Goal: Task Accomplishment & Management: Complete application form

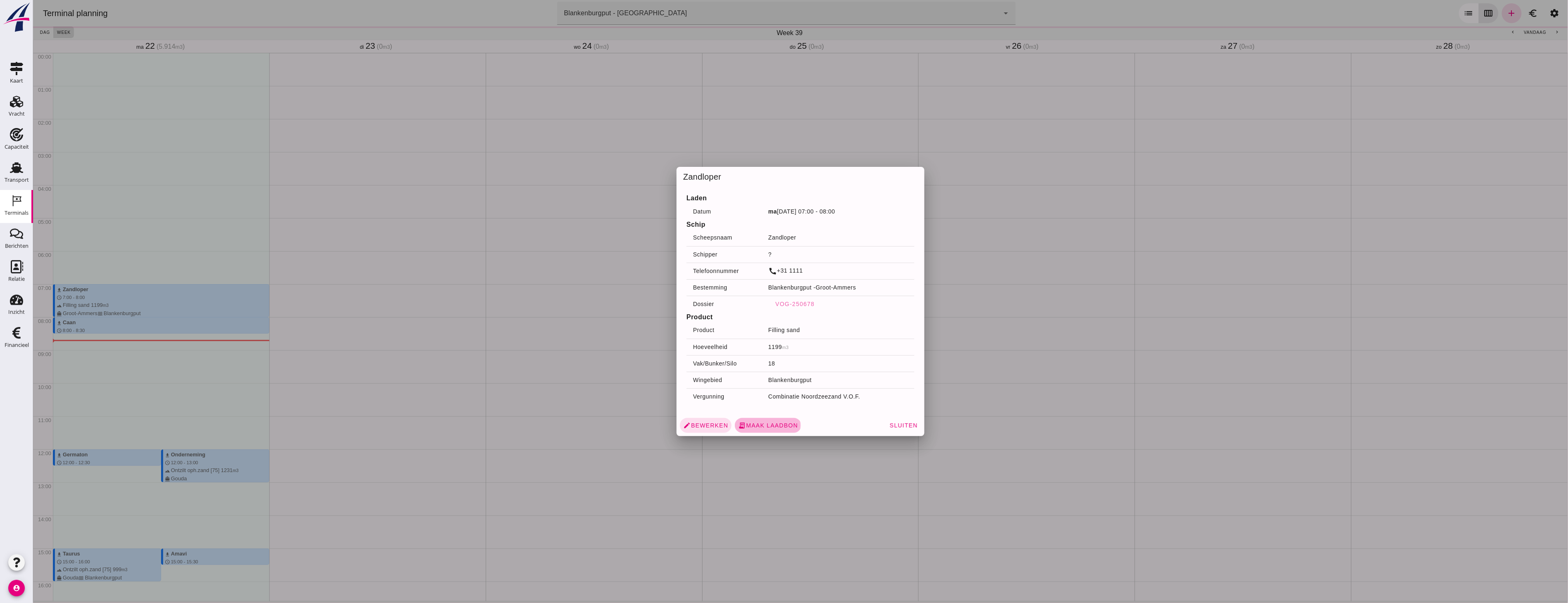
click at [779, 424] on span "receipt_long Maak laadbon" at bounding box center [768, 425] width 60 height 7
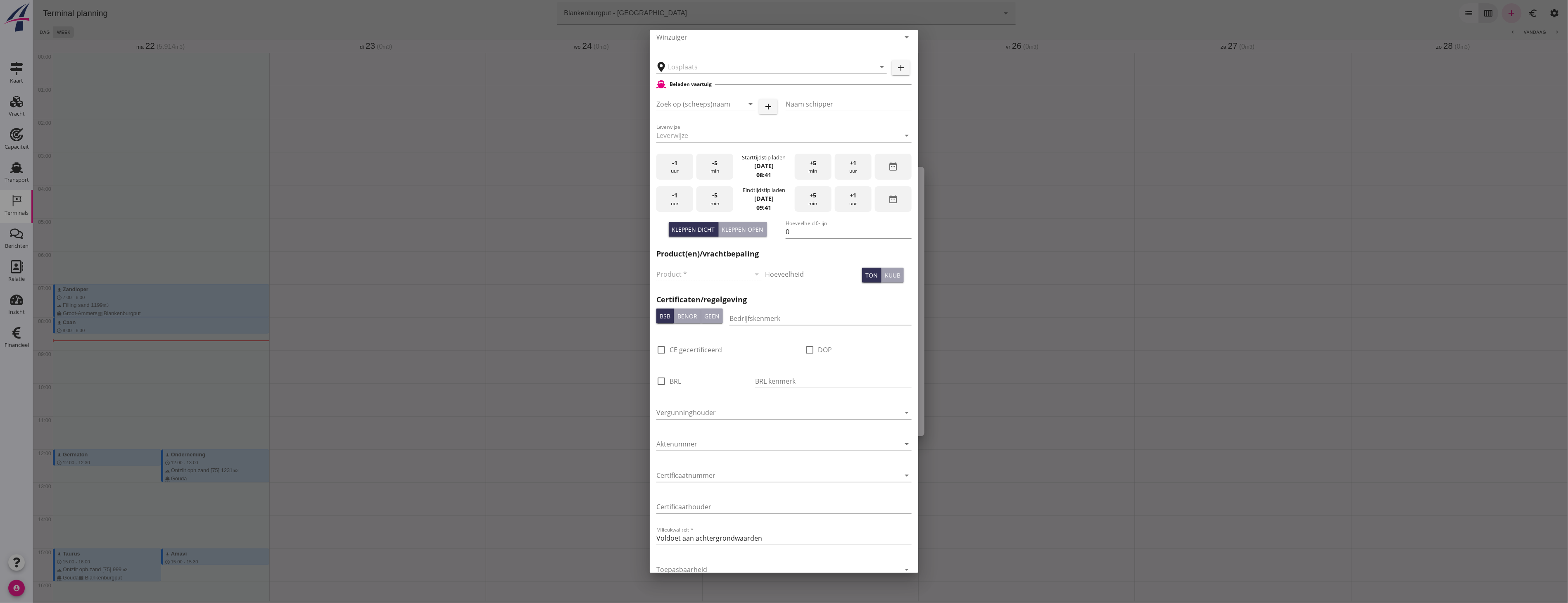
scroll to position [318, 0]
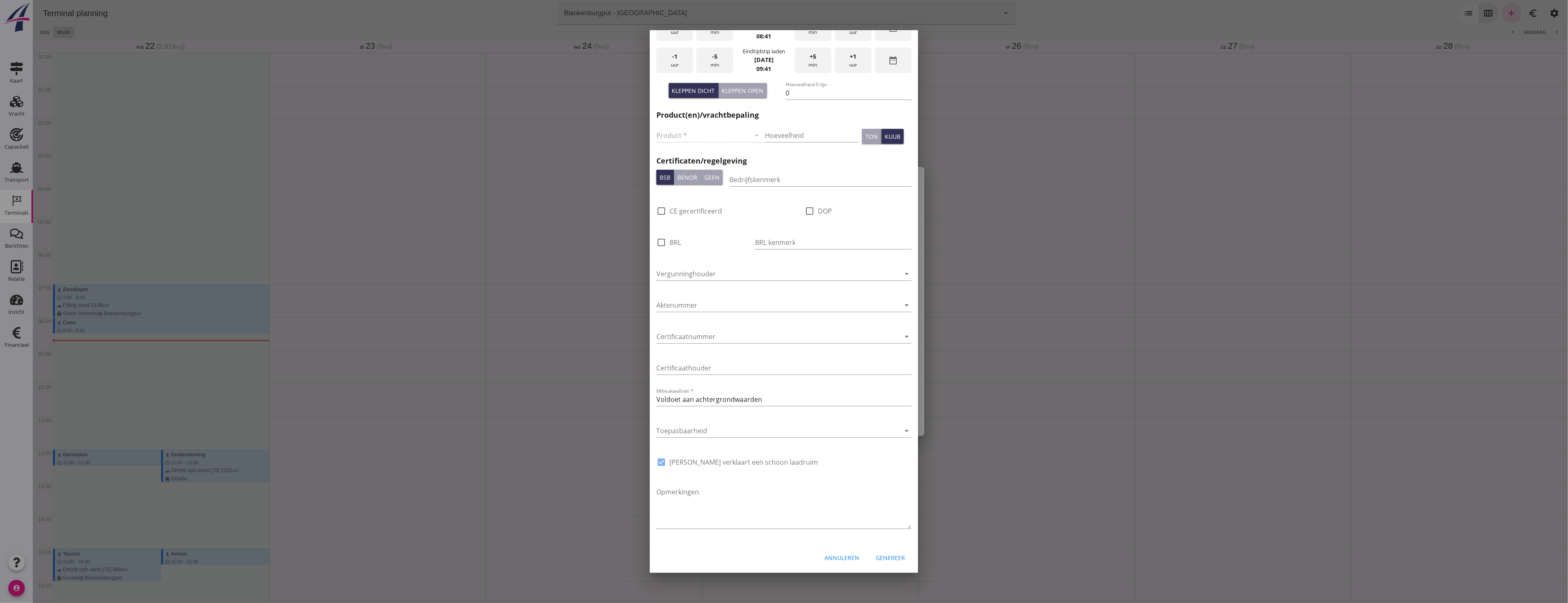
type input "Zuiddam B.V., [GEOGRAPHIC_DATA]"
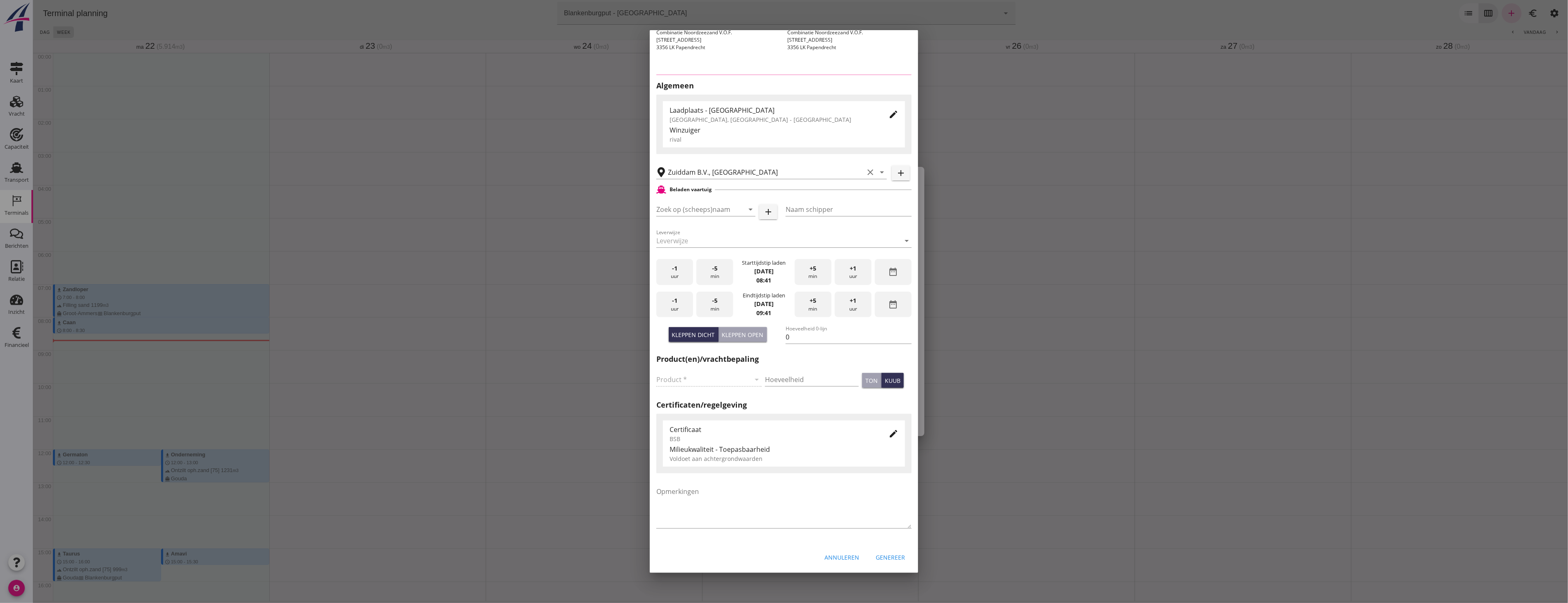
type input "Zandloper"
type input "?"
type input "1199"
type input "Ophoogzand (6120)"
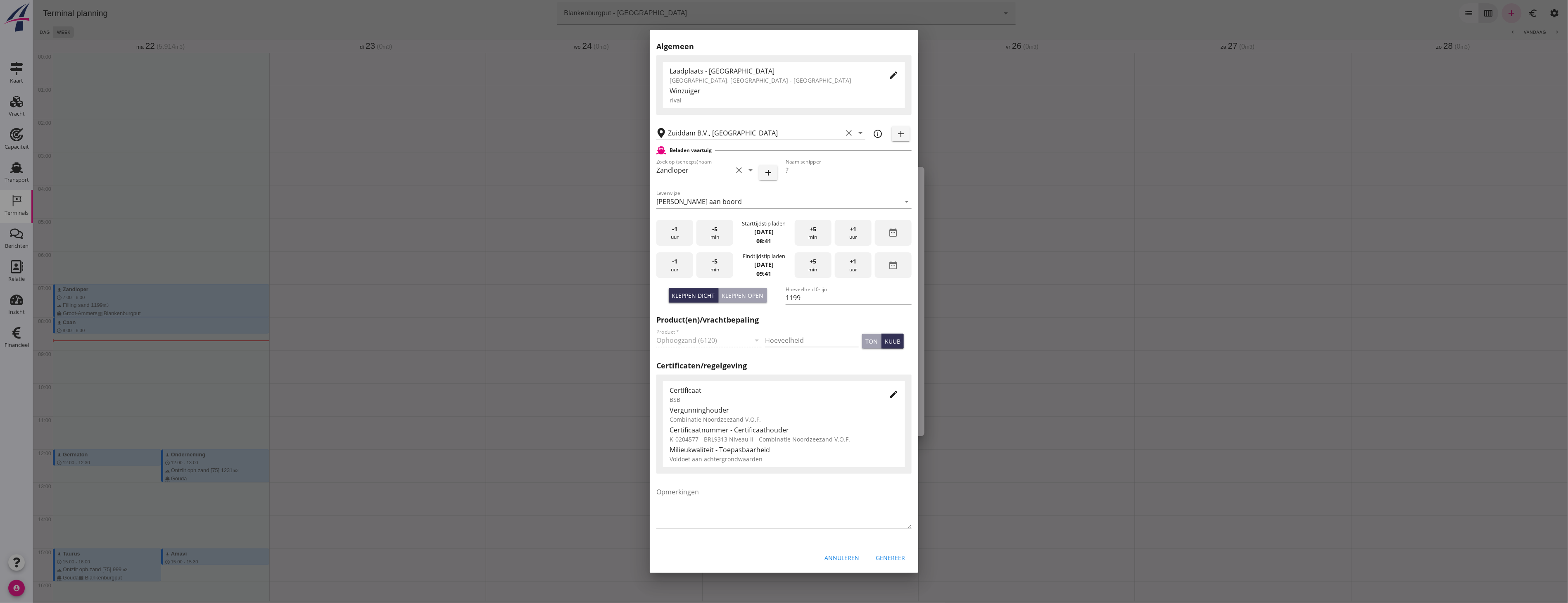
scroll to position [84, 0]
click at [889, 396] on icon "edit" at bounding box center [894, 394] width 10 height 10
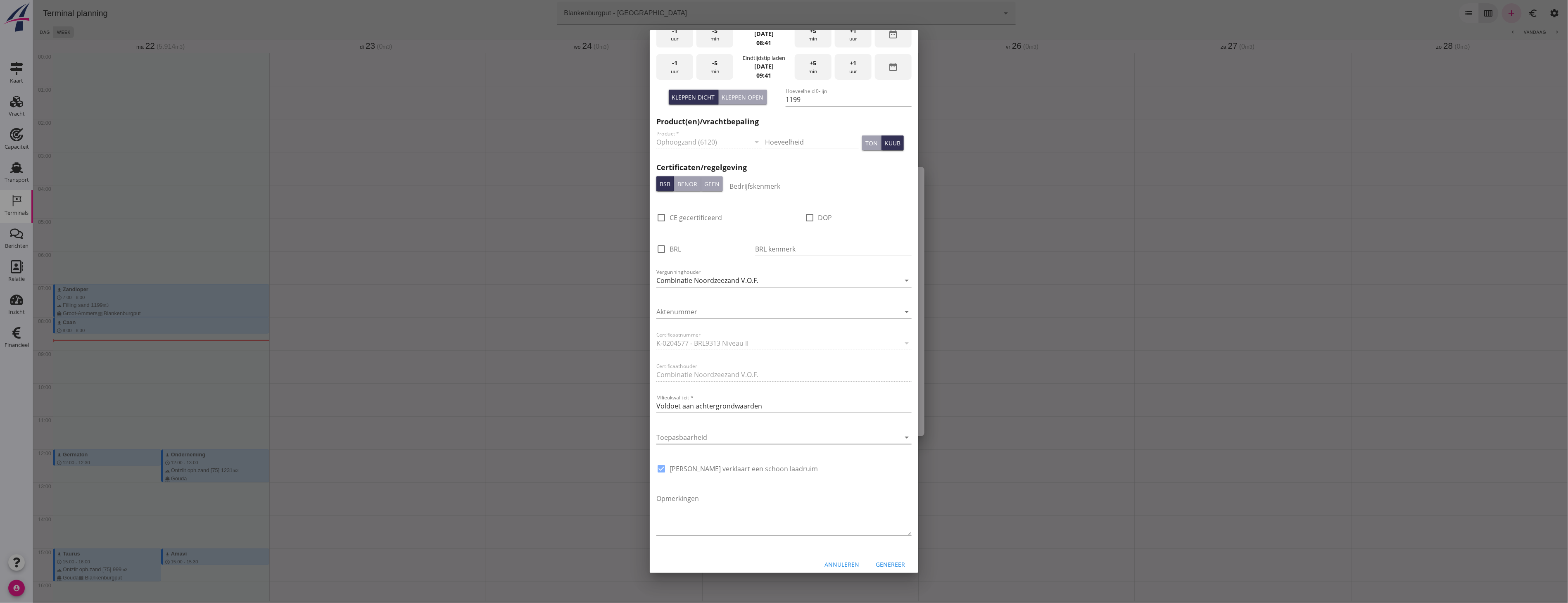
scroll to position [288, 0]
click at [901, 428] on icon "arrow_drop_down" at bounding box center [906, 431] width 10 height 10
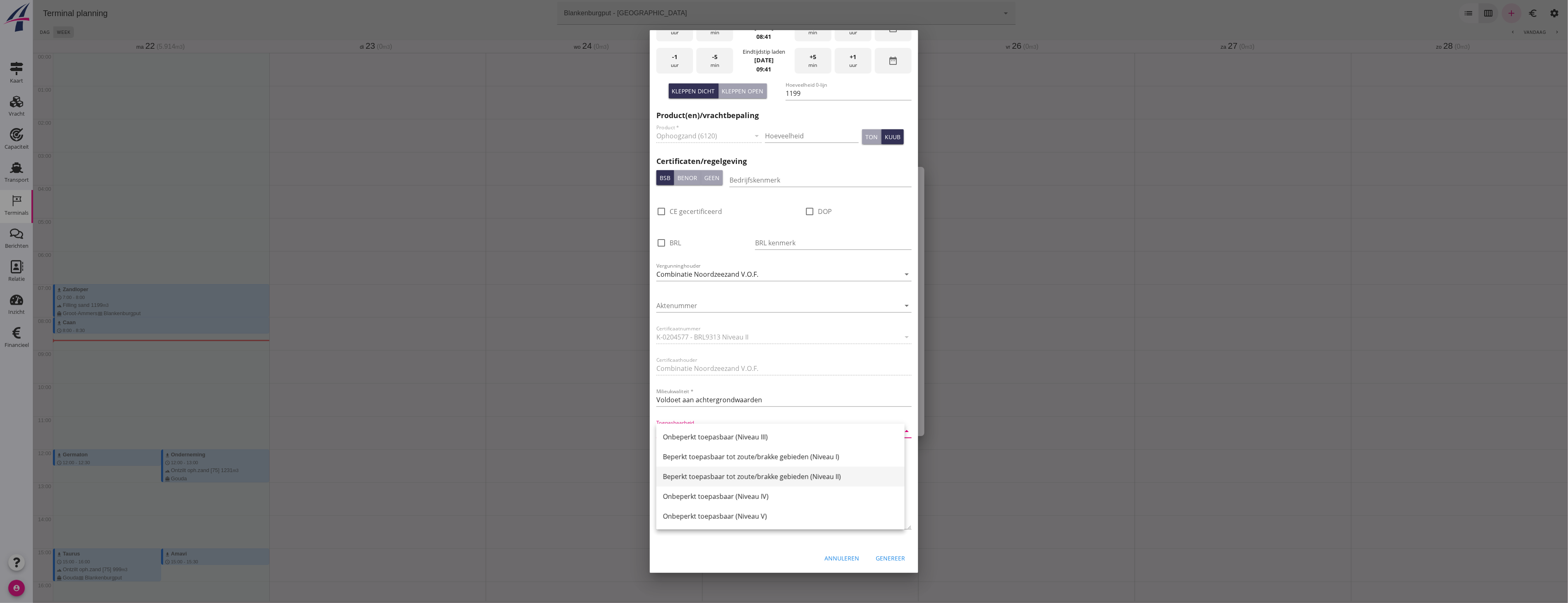
click at [810, 476] on div "Beperkt toepasbaar tot zoute/brakke gebieden (Niveau II)" at bounding box center [780, 476] width 235 height 10
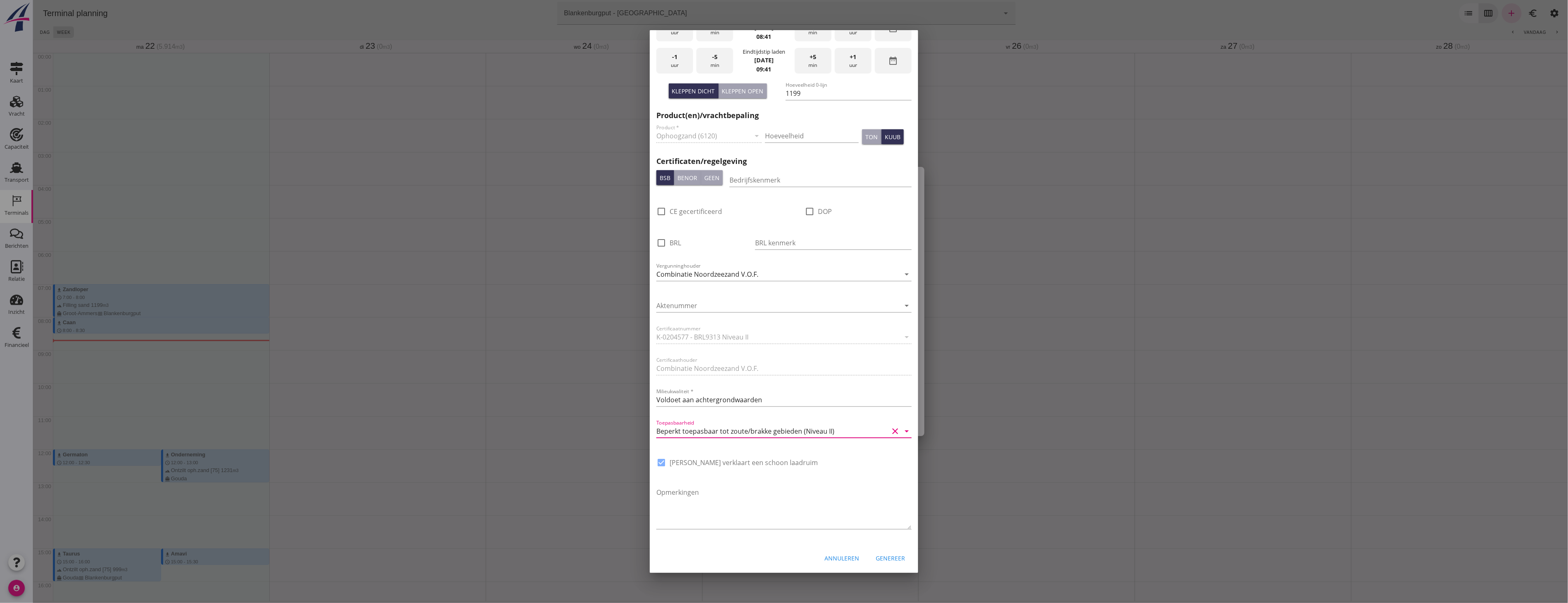
click at [623, 108] on div at bounding box center [784, 301] width 1568 height 603
click at [830, 554] on div "Annuleren" at bounding box center [842, 558] width 35 height 9
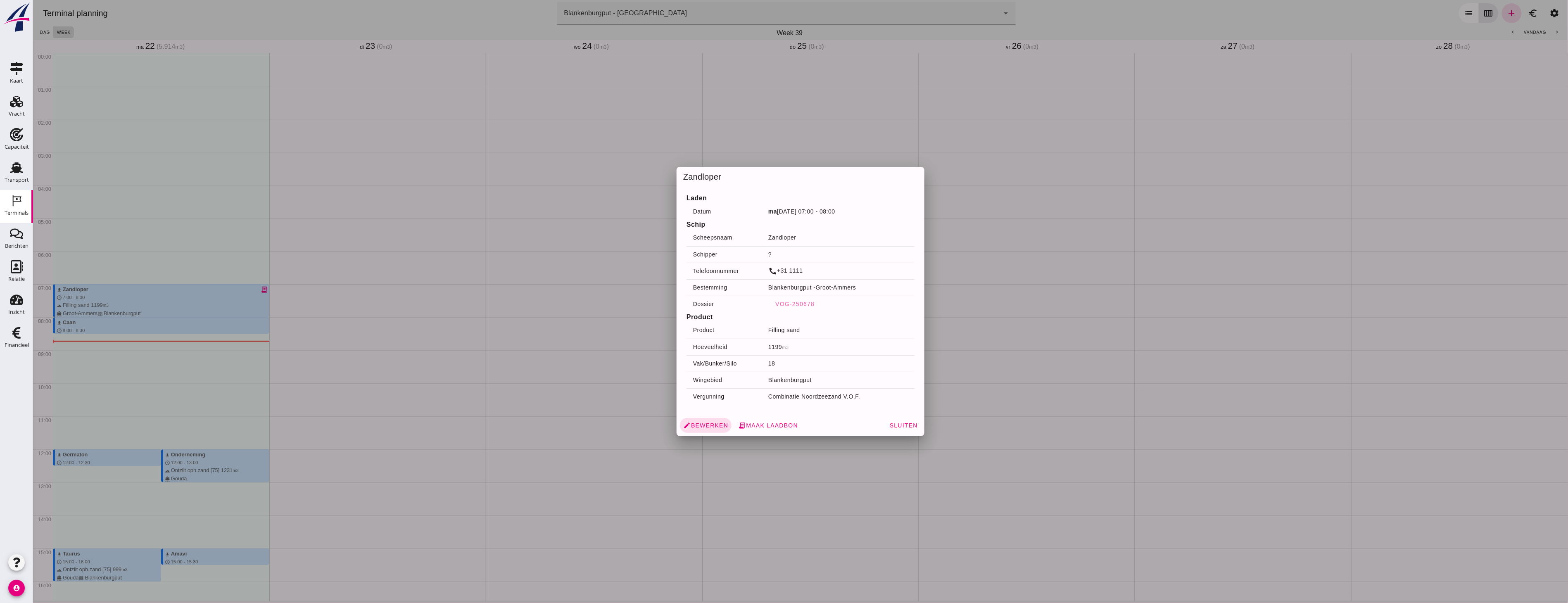
click at [279, 141] on div at bounding box center [800, 301] width 1535 height 603
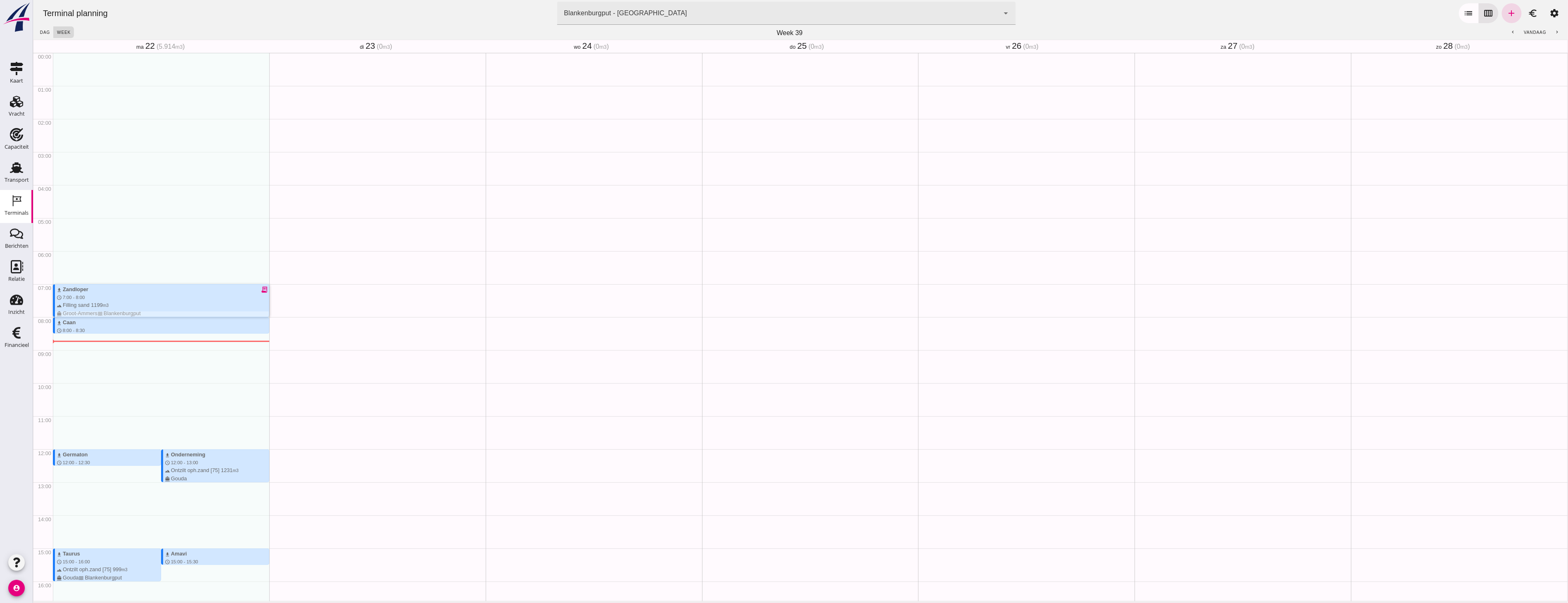
click at [254, 285] on div "download [PERSON_NAME] receipt_long schedule 7:00 - 8:00 terrain Filling sand 1…" at bounding box center [162, 301] width 212 height 32
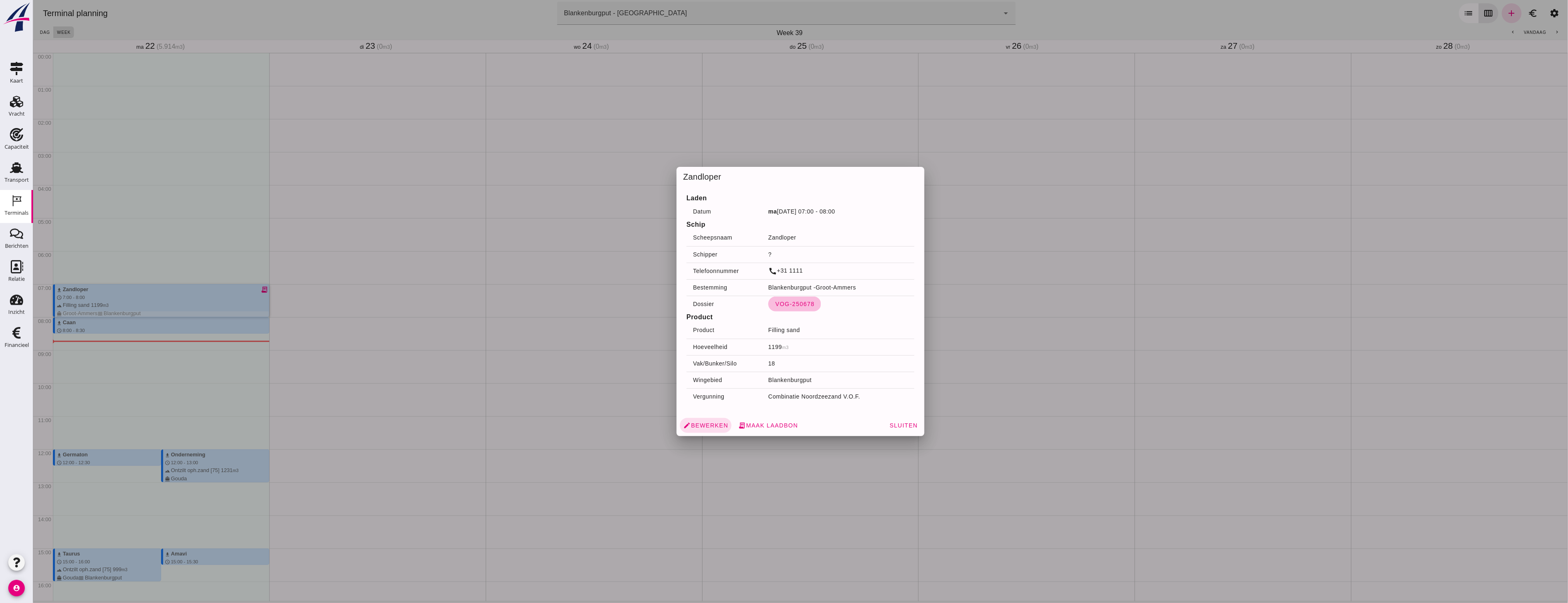
drag, startPoint x: 799, startPoint y: 305, endPoint x: 836, endPoint y: 307, distance: 37.1
click at [799, 305] on span "VOG-250678" at bounding box center [794, 304] width 40 height 7
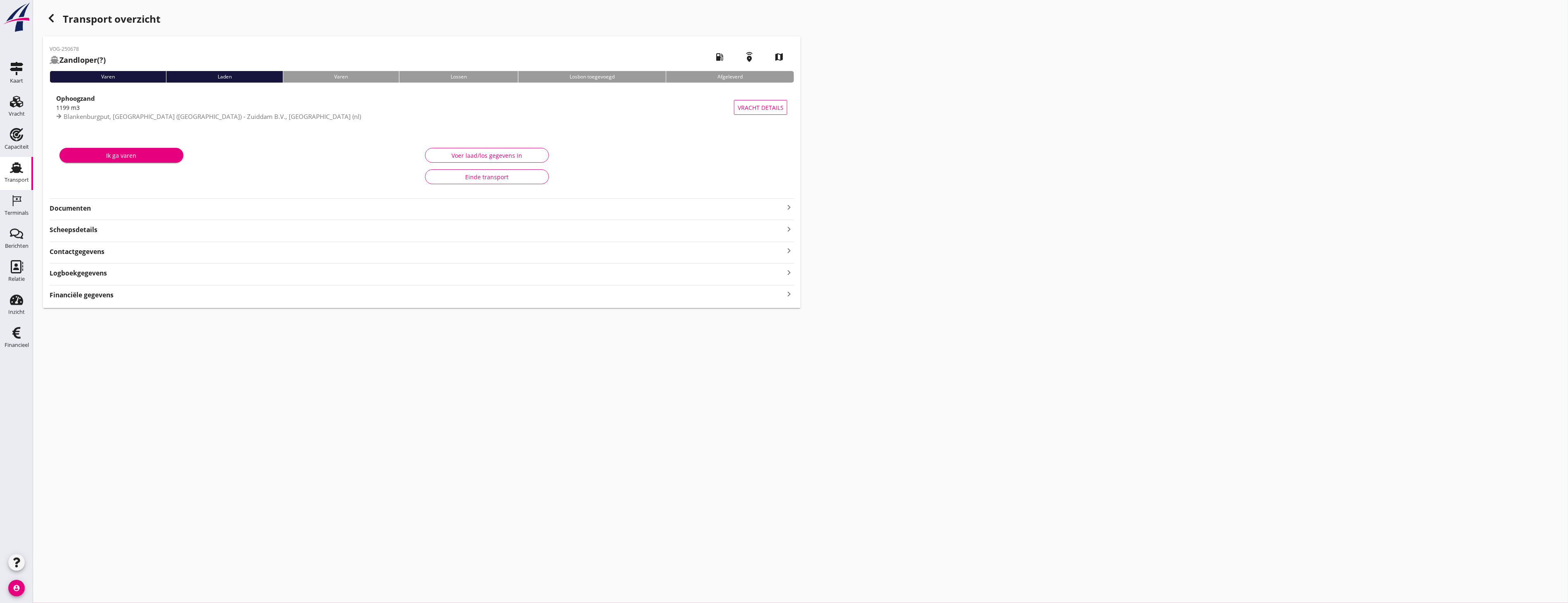
click at [68, 197] on div "Ik ga varen Voer laad/los gegevens in Einde transport" at bounding box center [421, 166] width 744 height 61
click at [93, 228] on strong "Documenten" at bounding box center [416, 230] width 735 height 10
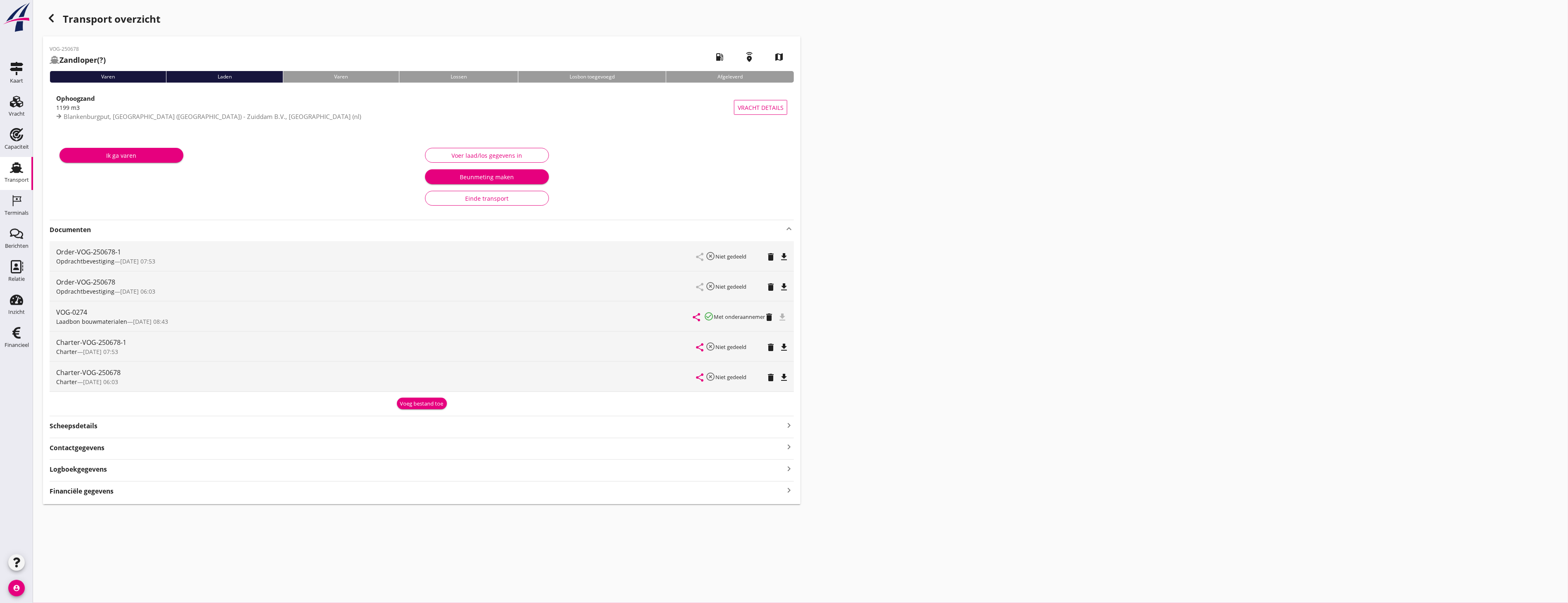
click at [785, 316] on div "file_download" at bounding box center [783, 316] width 9 height 10
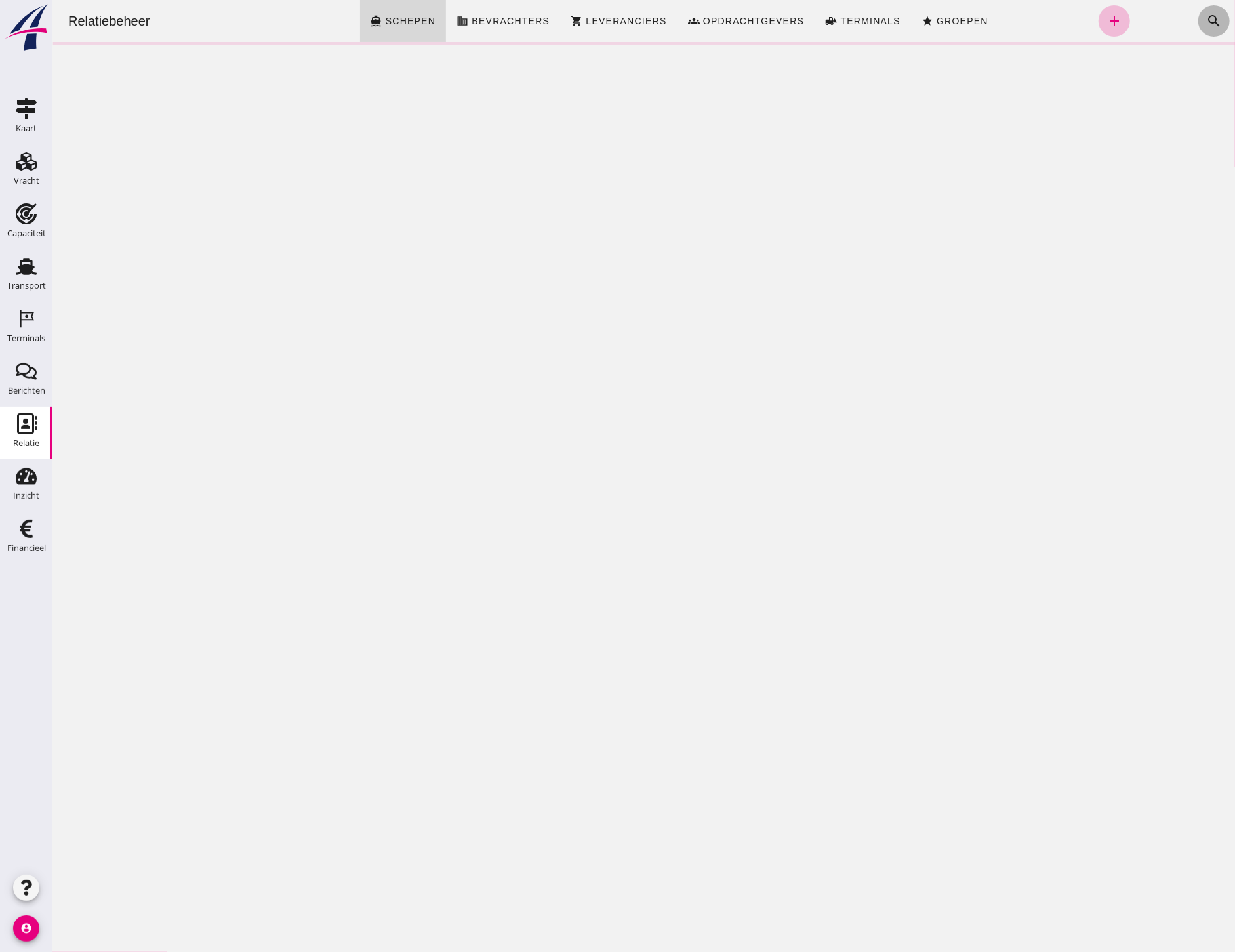
click at [1205, 14] on icon "search" at bounding box center [1213, 21] width 15 height 15
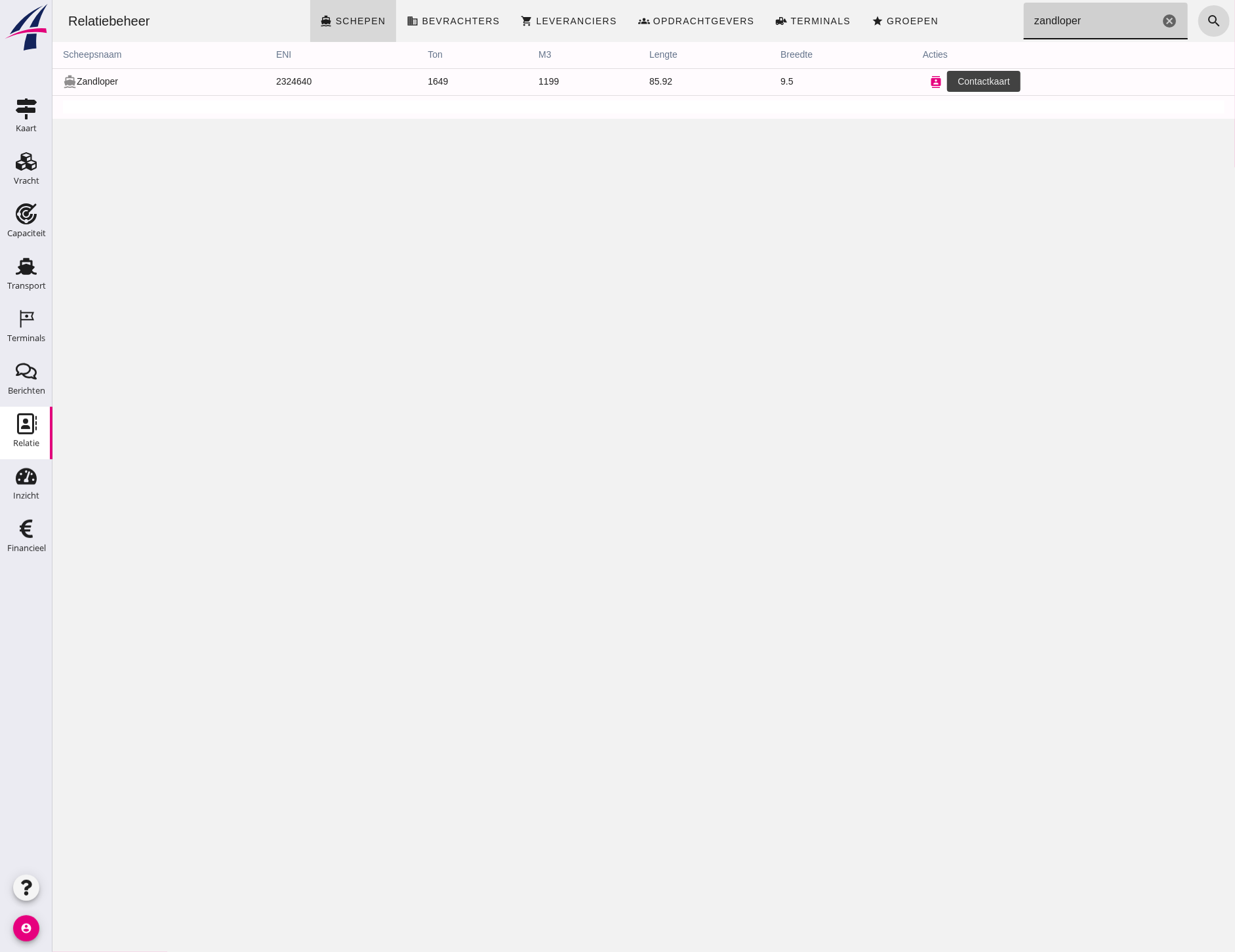
type input "zandloper"
click at [930, 85] on icon "contacts" at bounding box center [935, 82] width 12 height 12
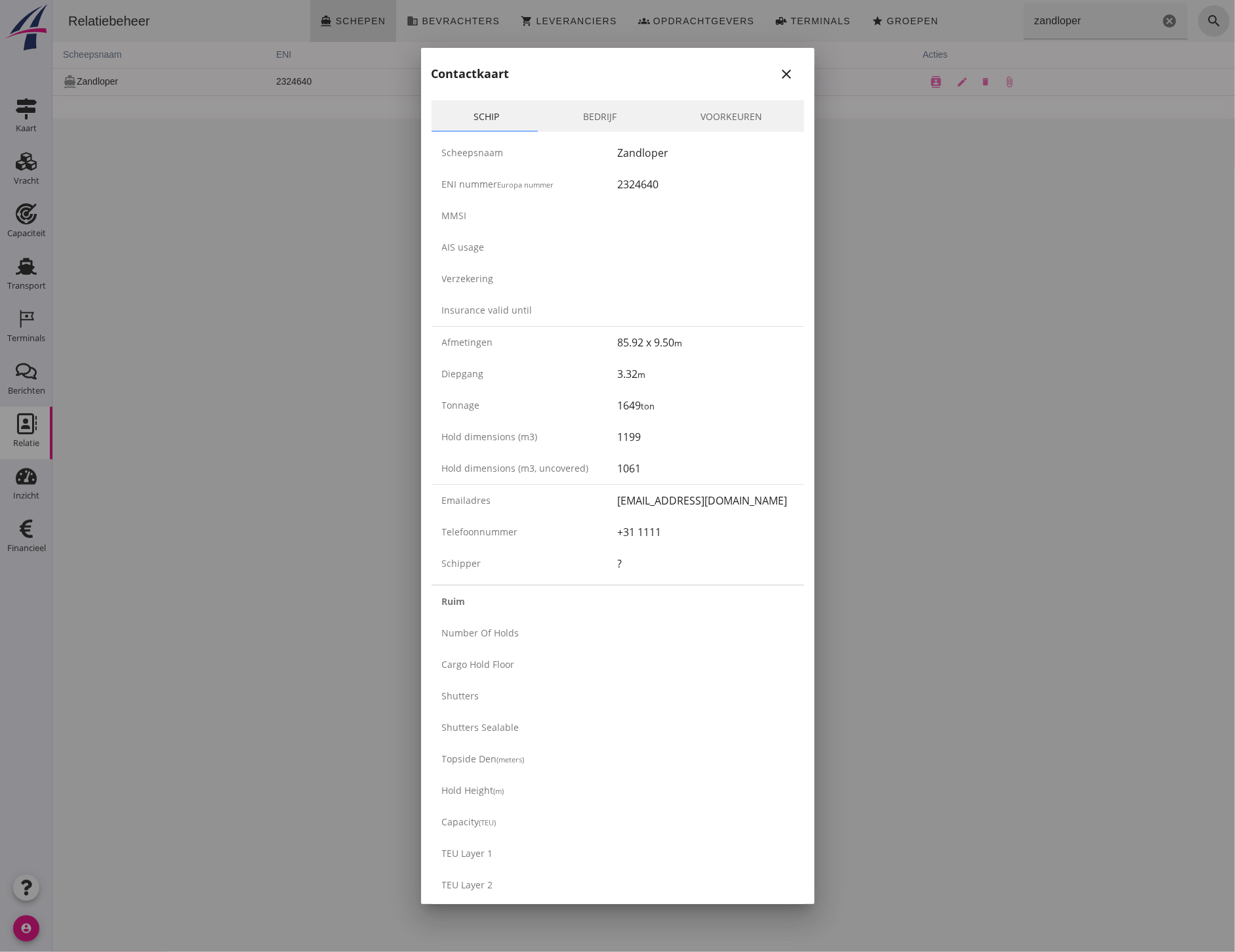
click at [782, 73] on icon "close" at bounding box center [787, 74] width 15 height 15
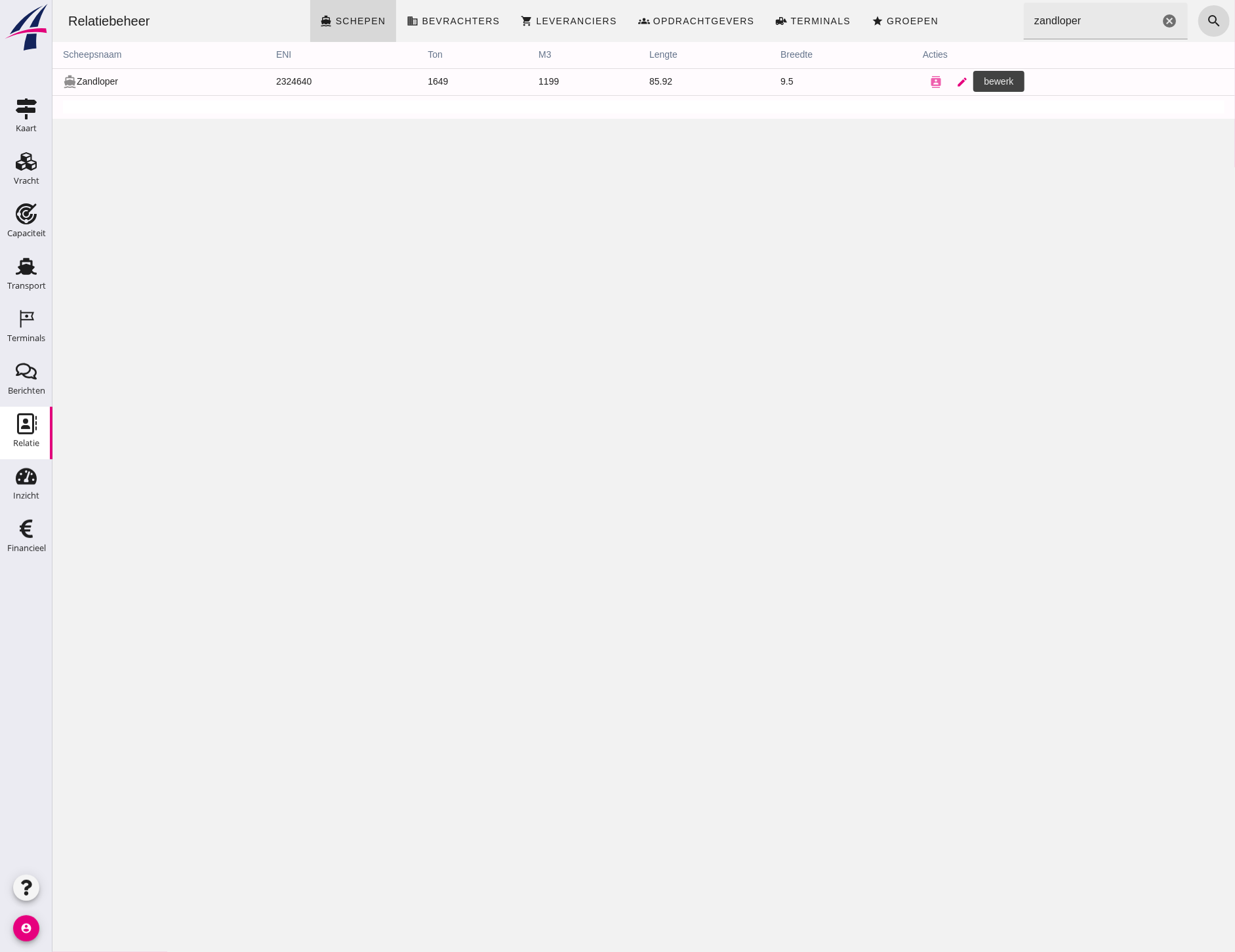
click at [956, 83] on icon "edit" at bounding box center [962, 82] width 12 height 12
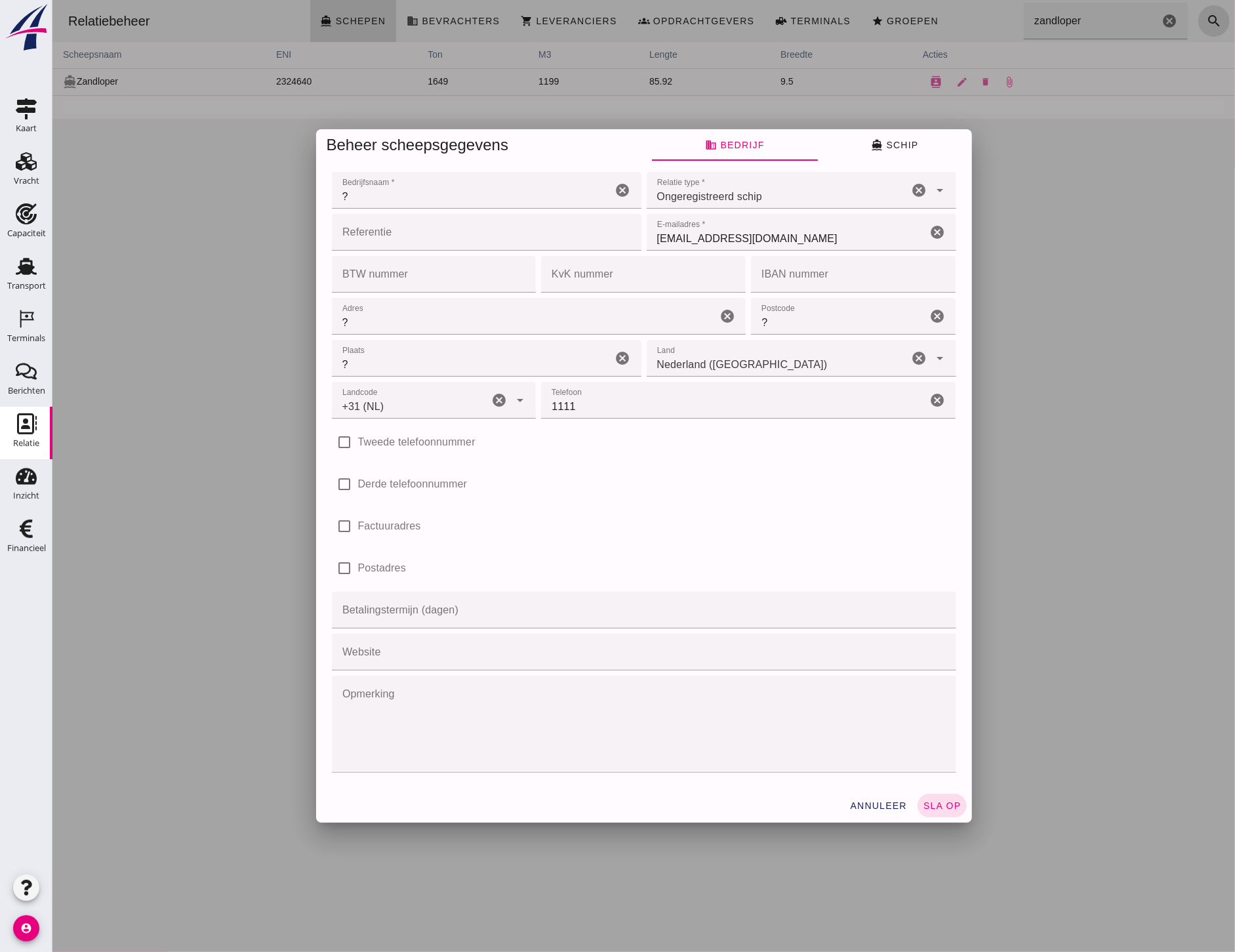
type input "+31 (NL)"
click at [723, 201] on span "Ongeregistreerd schip" at bounding box center [708, 196] width 105 height 15
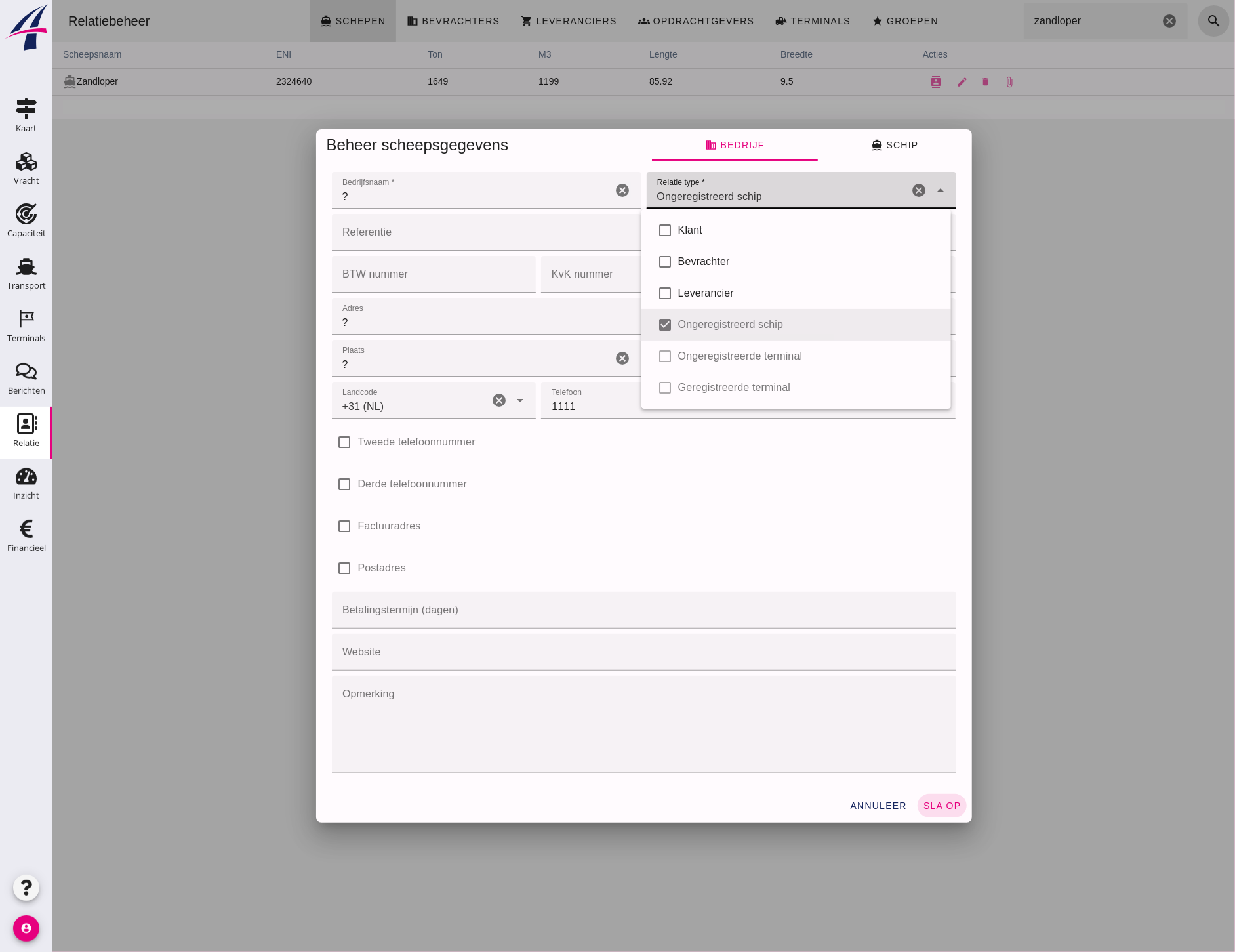
click at [509, 203] on input "?" at bounding box center [472, 190] width 280 height 37
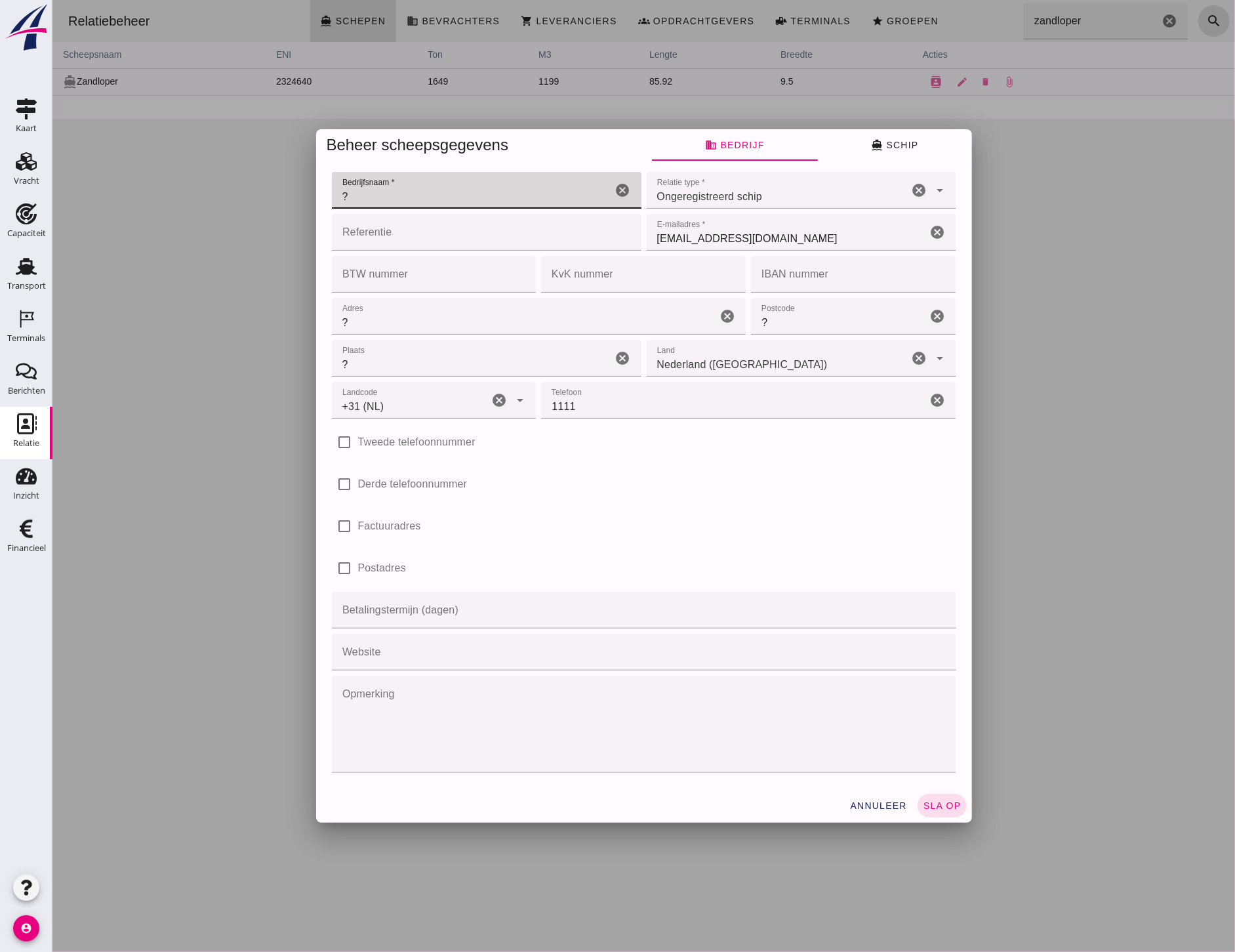
drag, startPoint x: 509, startPoint y: 203, endPoint x: 313, endPoint y: 175, distance: 198.0
click at [315, 175] on div "Bedrijfsnaam * Bedrijfsnaam * ? cancel Relatie type * Relatie type * Ongeregist…" at bounding box center [643, 475] width 656 height 627
type input "z"
type input "Zuiddam B.V."
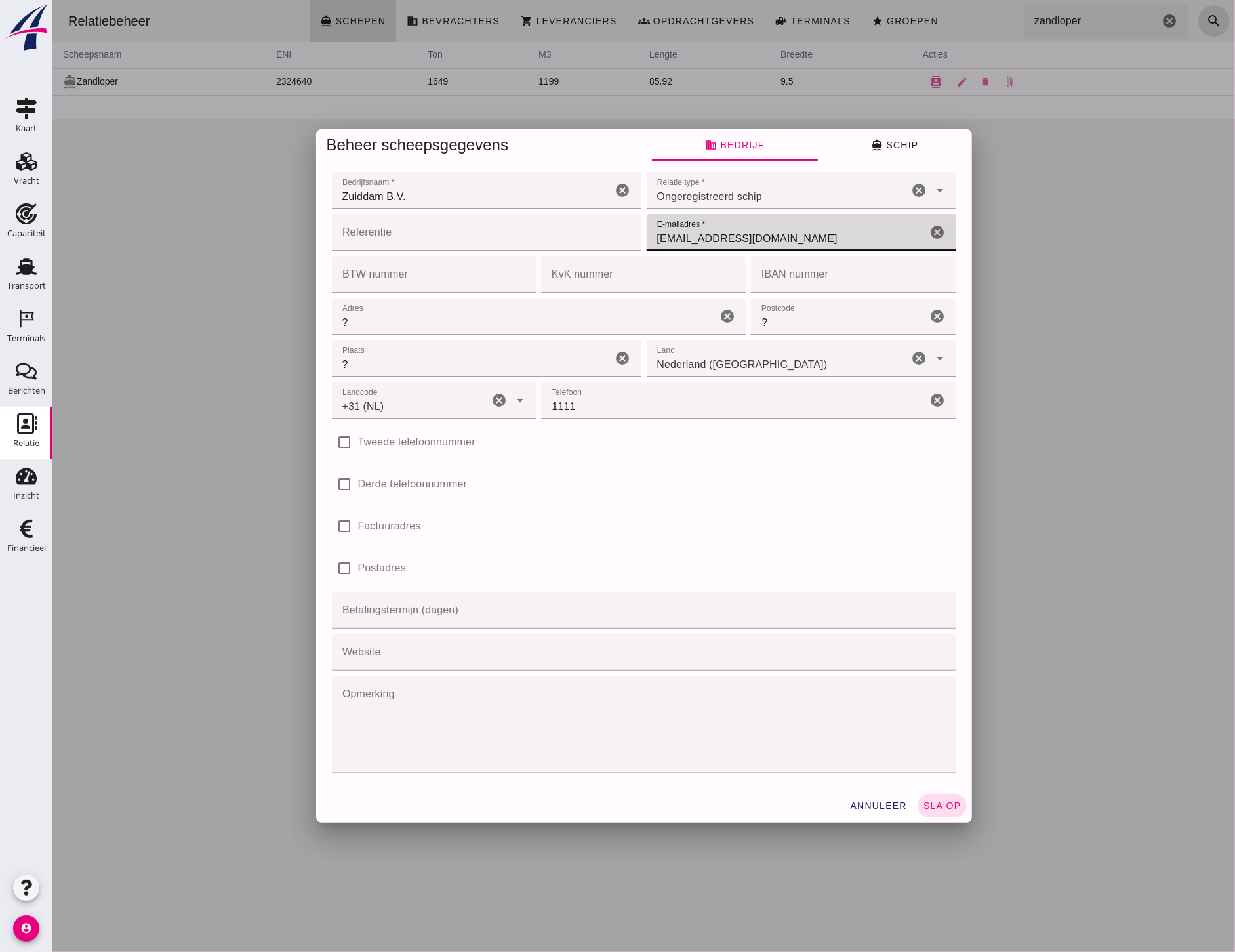
click at [776, 245] on input "[EMAIL_ADDRESS][DOMAIN_NAME]" at bounding box center [786, 232] width 280 height 37
drag, startPoint x: 832, startPoint y: 245, endPoint x: 608, endPoint y: 237, distance: 224.1
click at [608, 237] on div "Referentie Referentie cancel E-mailadres * E-mailadres * grondstoffen@vanoord.c…" at bounding box center [643, 232] width 629 height 42
type input "I"
type input "info@zuiddambv.nl"
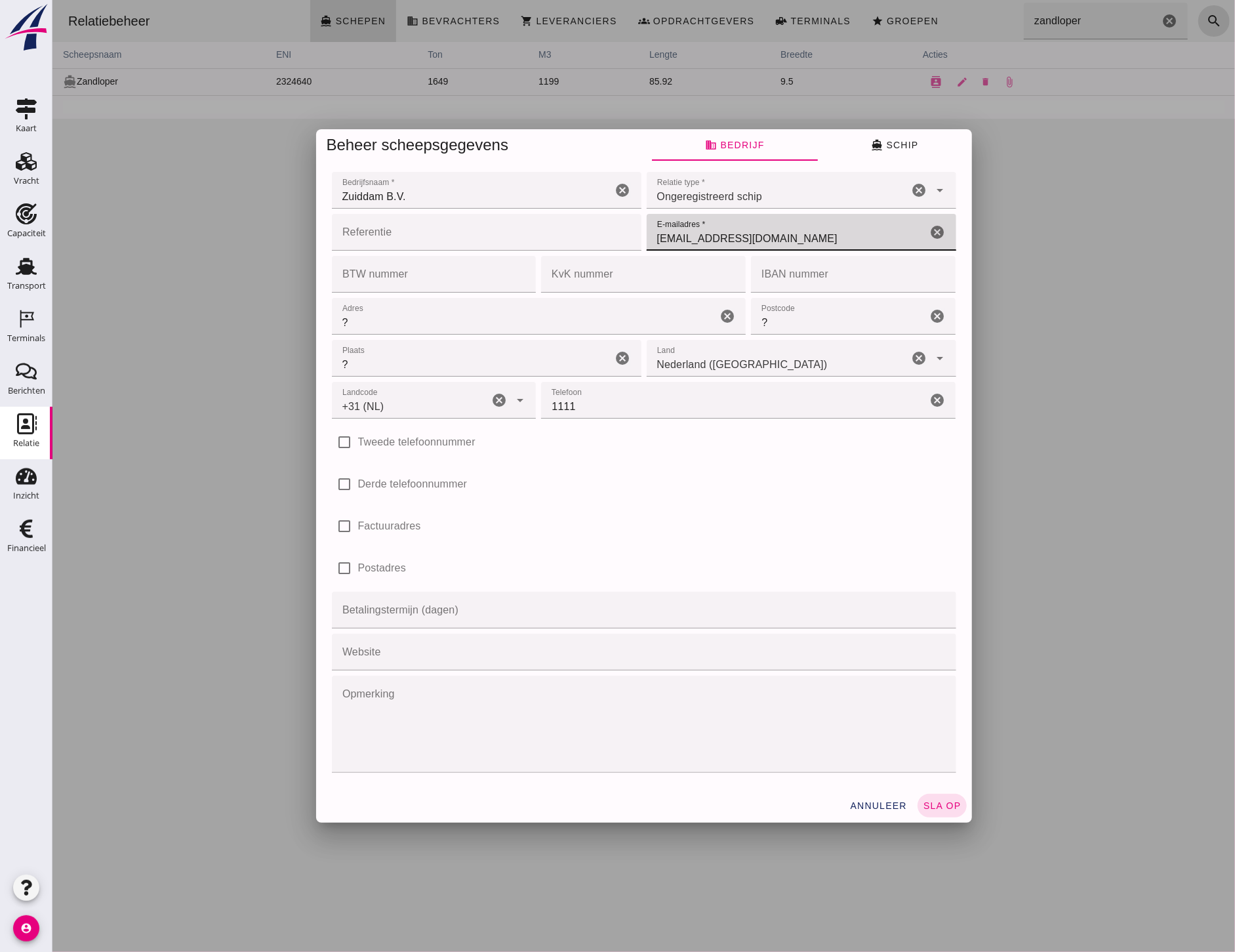
click at [599, 601] on input "Betalingstermijn (dagen)" at bounding box center [640, 610] width 617 height 37
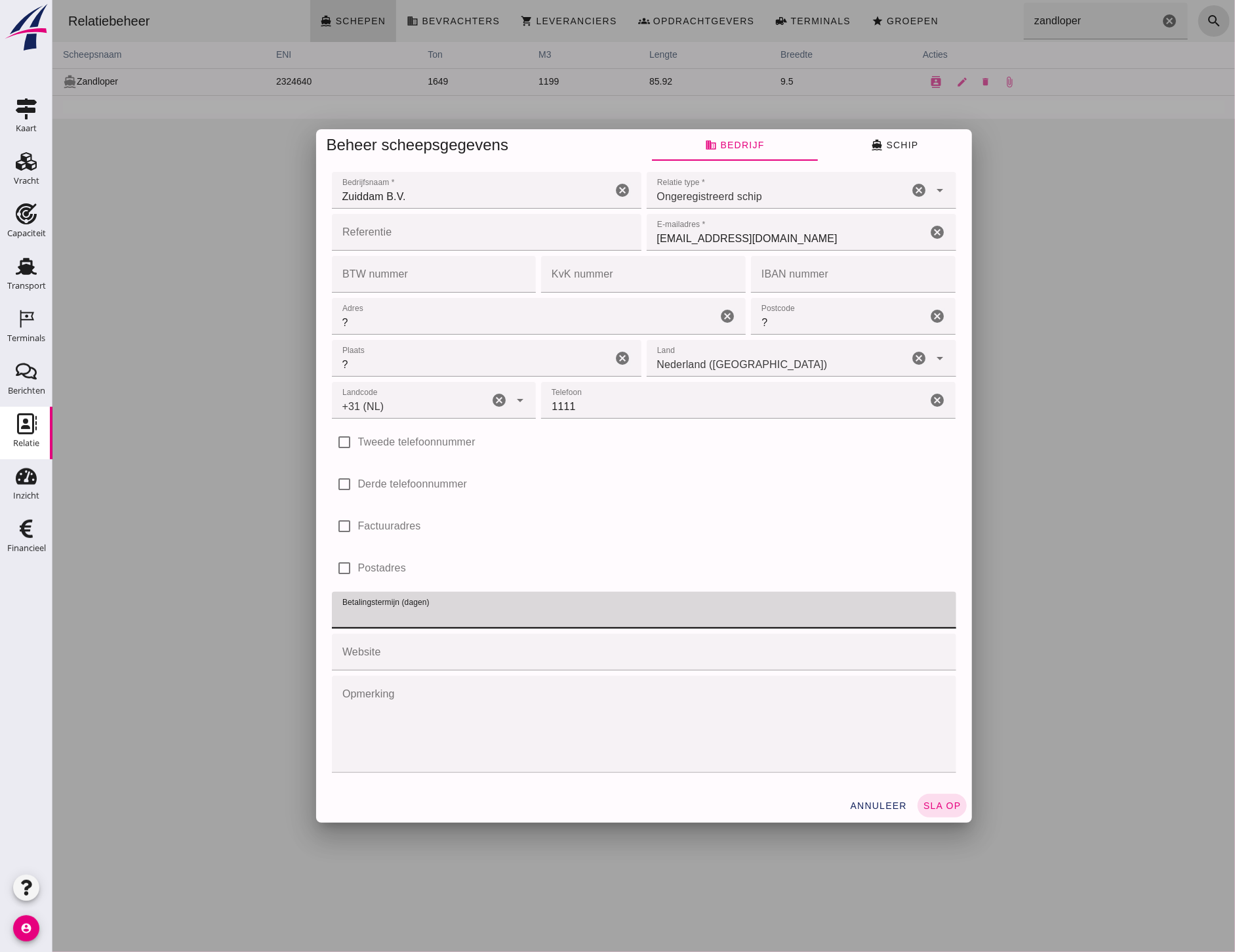
click at [590, 530] on div "check_box_outline_blank Factuuradres" at bounding box center [644, 526] width 624 height 37
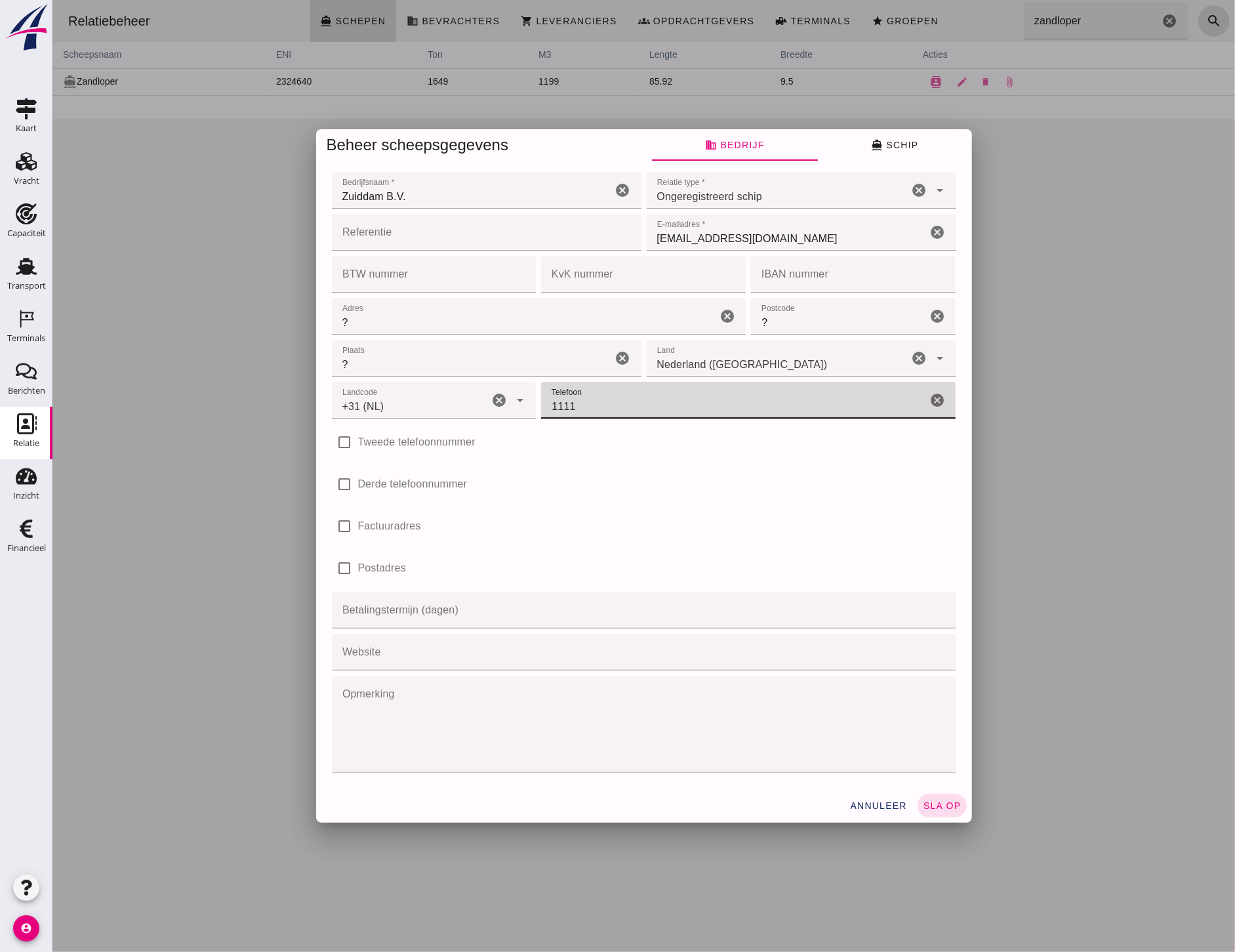
drag, startPoint x: 714, startPoint y: 412, endPoint x: 493, endPoint y: 407, distance: 221.1
click at [493, 407] on div "Landcode Landcode +31 (NL) +31 (NL) cancel arrow_drop_down Telefoon Telefoon 11…" at bounding box center [643, 399] width 629 height 42
type input "0620007593"
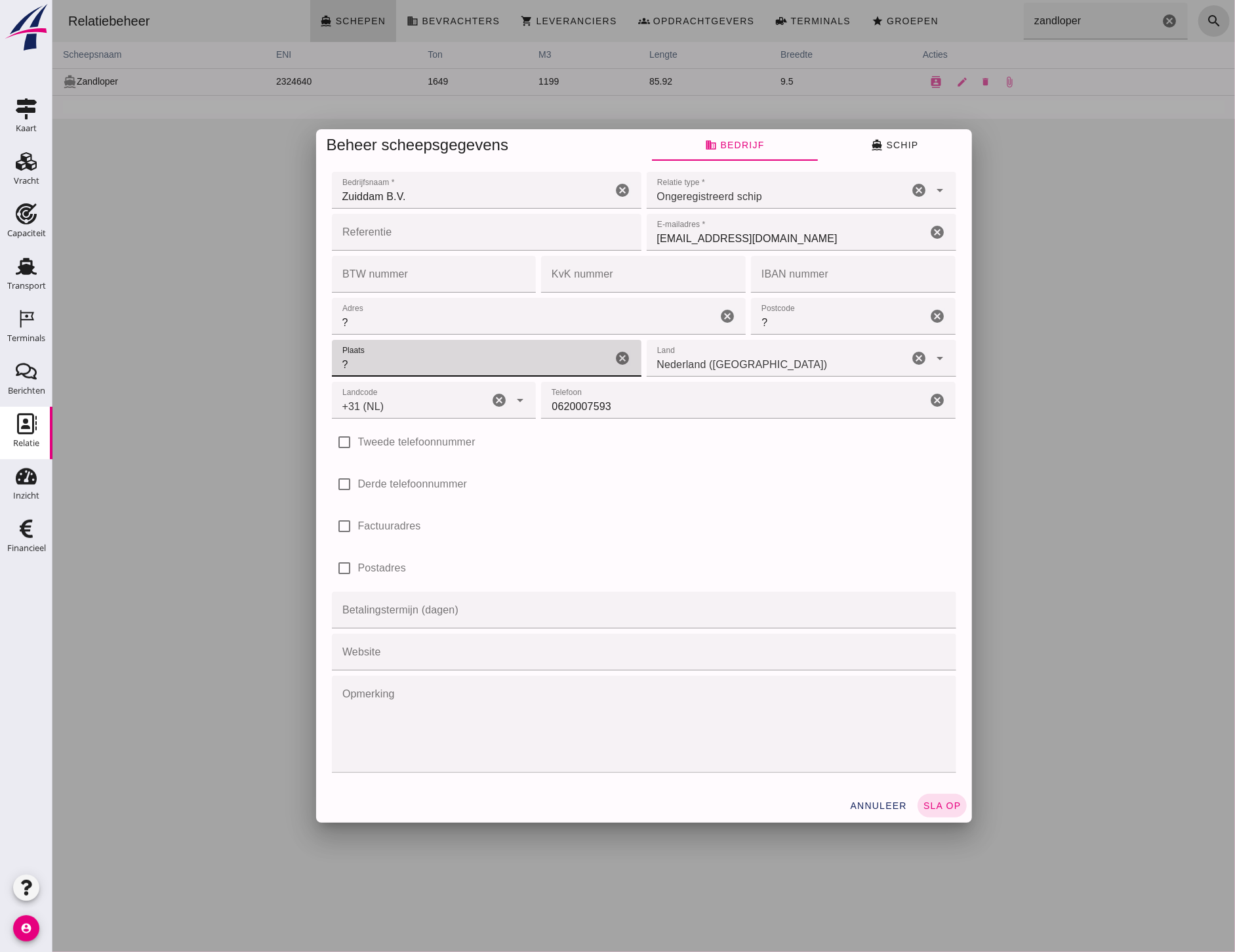
drag, startPoint x: 474, startPoint y: 362, endPoint x: 319, endPoint y: 359, distance: 155.0
click at [321, 359] on div "Bedrijfsnaam * Bedrijfsnaam * Zuiddam B.V. cancel Relatie type * Relatie type *…" at bounding box center [643, 475] width 656 height 627
drag, startPoint x: 391, startPoint y: 368, endPoint x: 302, endPoint y: 360, distance: 89.4
click at [302, 360] on div "Beheer scheepsgegevens business Bedrijf directions_boat Schip Bedrijfsnaam * Be…" at bounding box center [644, 476] width 1183 height 952
type input "5305 CE Z"
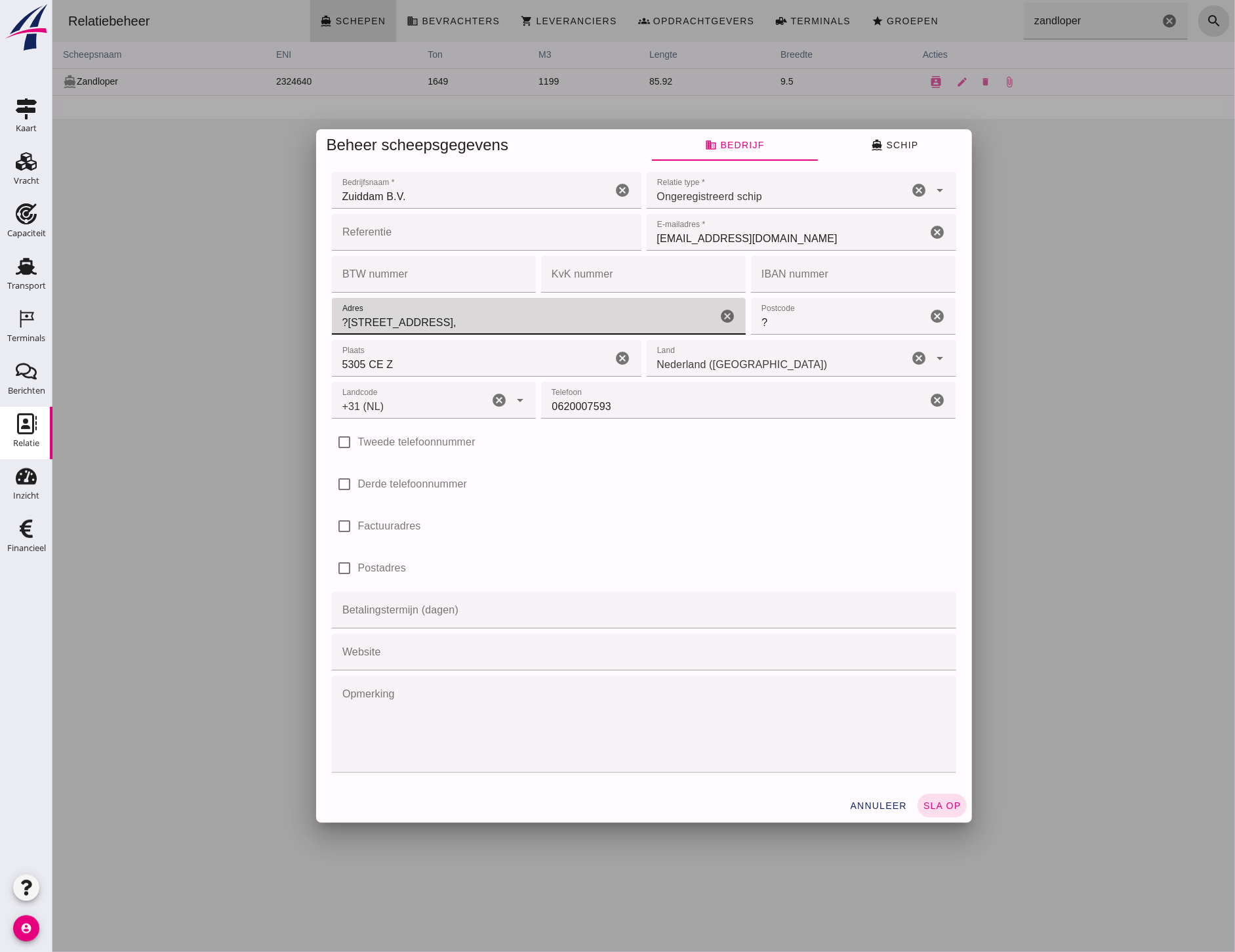
click at [338, 325] on input "?Waaldijk 18," at bounding box center [524, 316] width 386 height 37
click at [417, 323] on input "Waaldijk 18," at bounding box center [524, 316] width 386 height 37
type input "Waaldijk 18"
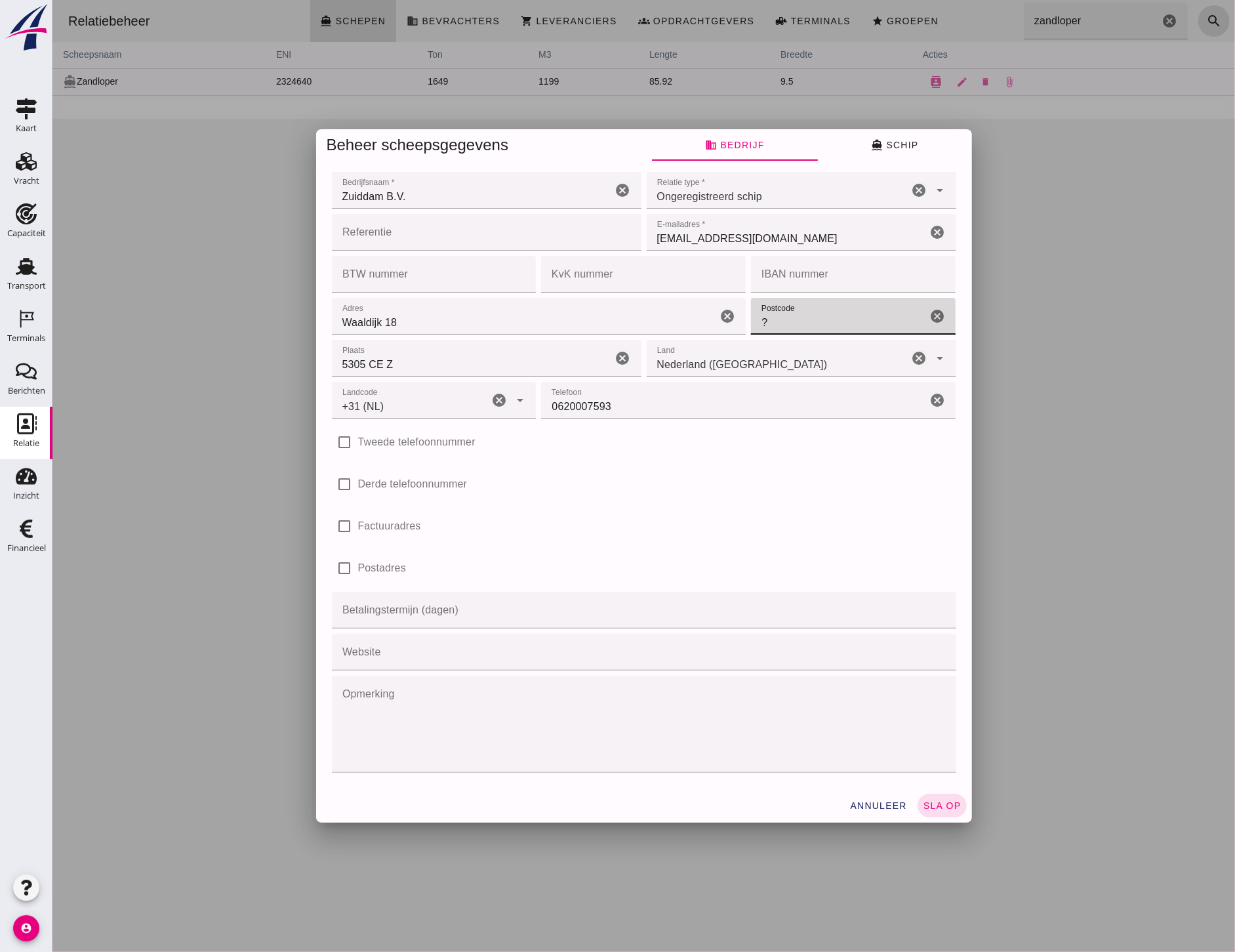
drag, startPoint x: 832, startPoint y: 330, endPoint x: 697, endPoint y: 323, distance: 135.2
click at [697, 323] on div "Adres Adres Waaldijk 18 cancel Postcode Postcode ? cancel Plaats Plaats 5305 CE…" at bounding box center [643, 336] width 629 height 84
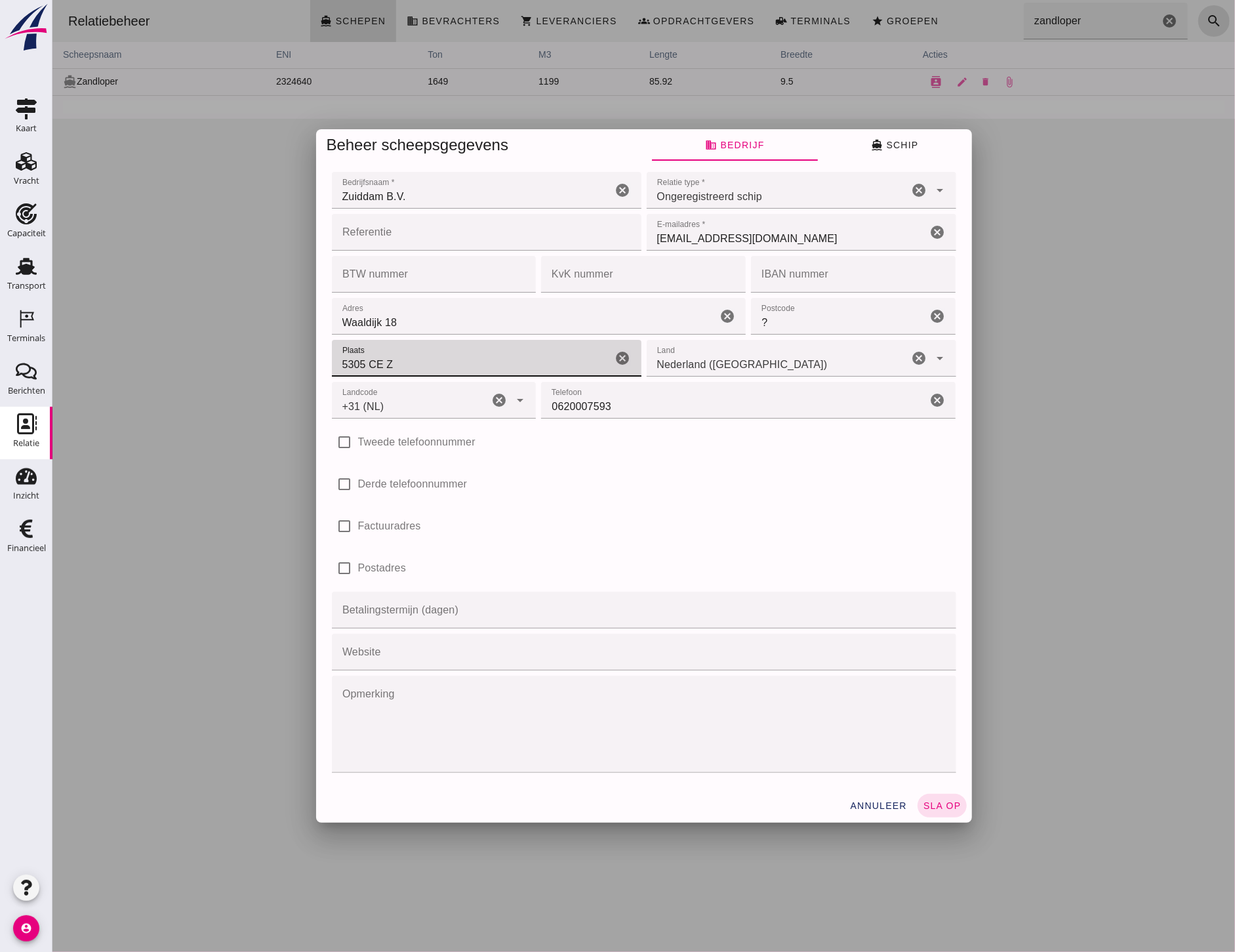
drag, startPoint x: 375, startPoint y: 365, endPoint x: 324, endPoint y: 366, distance: 51.0
click at [324, 366] on div "Bedrijfsnaam * Bedrijfsnaam * Zuiddam B.V. cancel Relatie type * Relatie type *…" at bounding box center [643, 475] width 656 height 627
type input "Z"
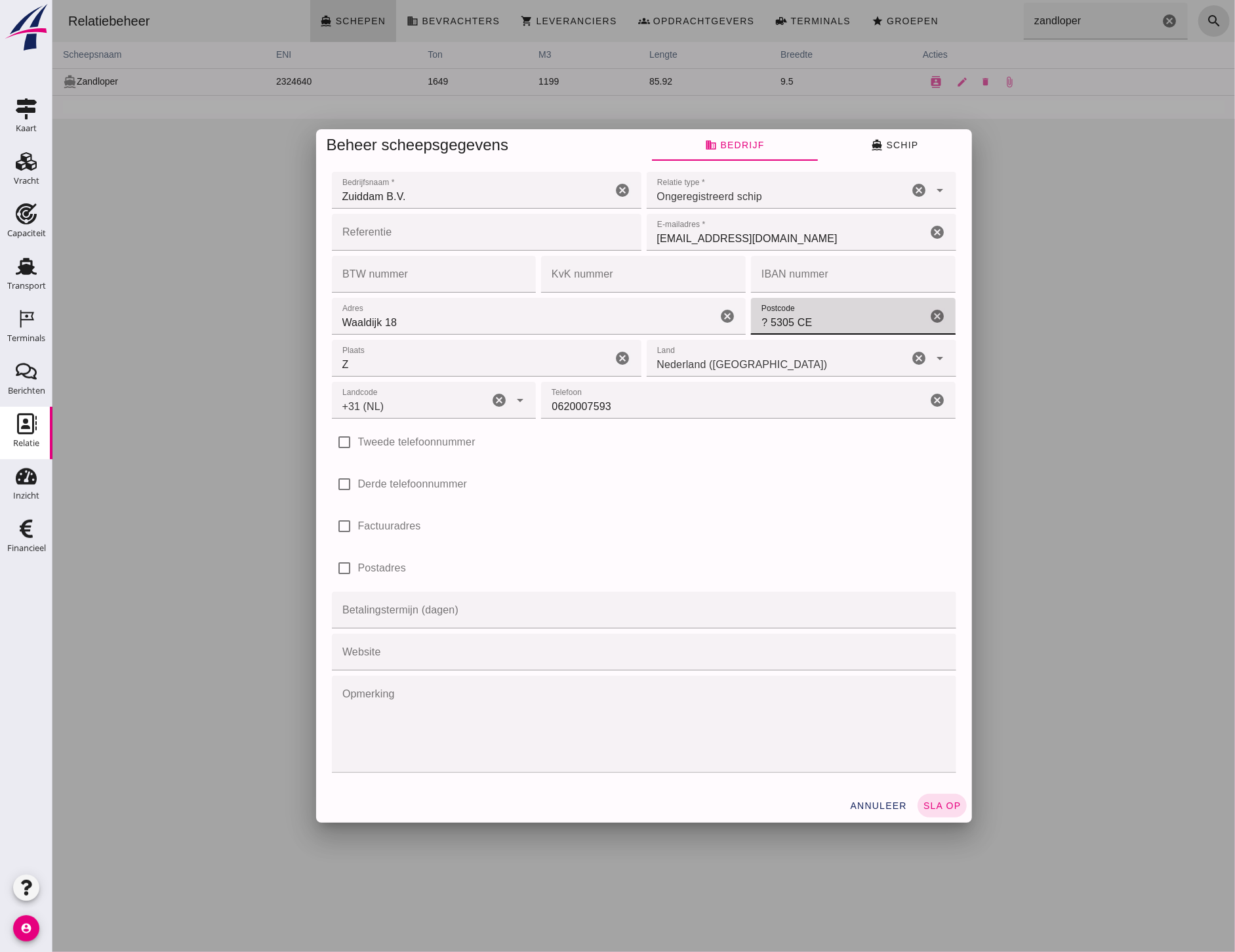
click at [758, 322] on input "? 5305 CE" at bounding box center [838, 316] width 176 height 37
type input "5305 CE"
click at [416, 370] on input "Z" at bounding box center [472, 359] width 280 height 37
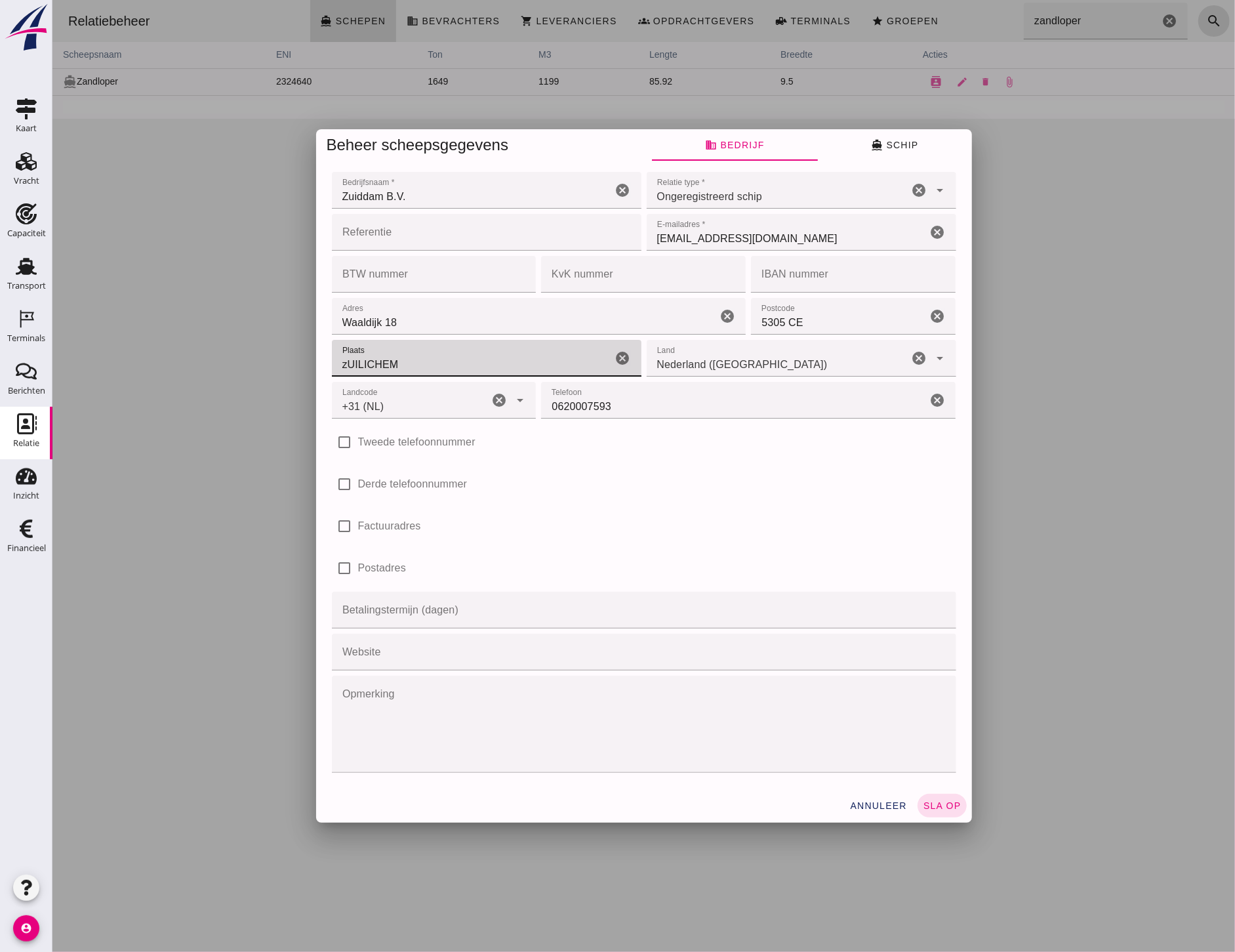
drag, startPoint x: 416, startPoint y: 371, endPoint x: 330, endPoint y: 381, distance: 86.6
click at [331, 381] on form "Bedrijfsnaam * Bedrijfsnaam * Zuiddam B.V. cancel Relatie type * Relatie type *…" at bounding box center [644, 472] width 624 height 606
type input "Zuilichem"
click at [901, 148] on span "directions_boat Schip" at bounding box center [894, 145] width 47 height 12
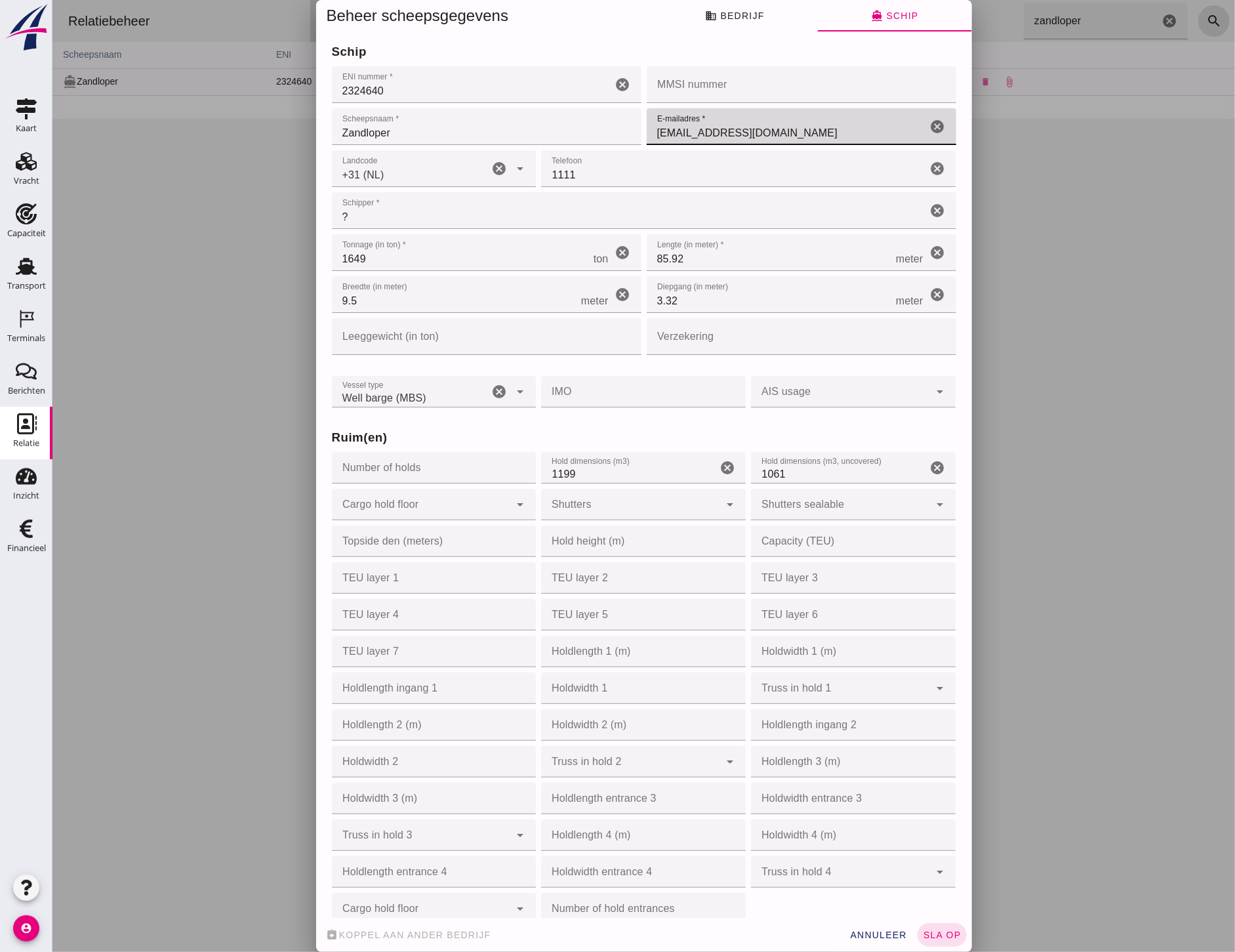
drag, startPoint x: 821, startPoint y: 132, endPoint x: 597, endPoint y: 127, distance: 224.1
click at [597, 127] on div "schip ENI nummer * ENI nummer * 2324640 cancel MMSI nummer MMSI nummer cancel S…" at bounding box center [643, 93] width 629 height 107
type input "v"
type input "bertuszuiddam@outlook.com"
click at [926, 928] on button "sla op" at bounding box center [941, 935] width 49 height 23
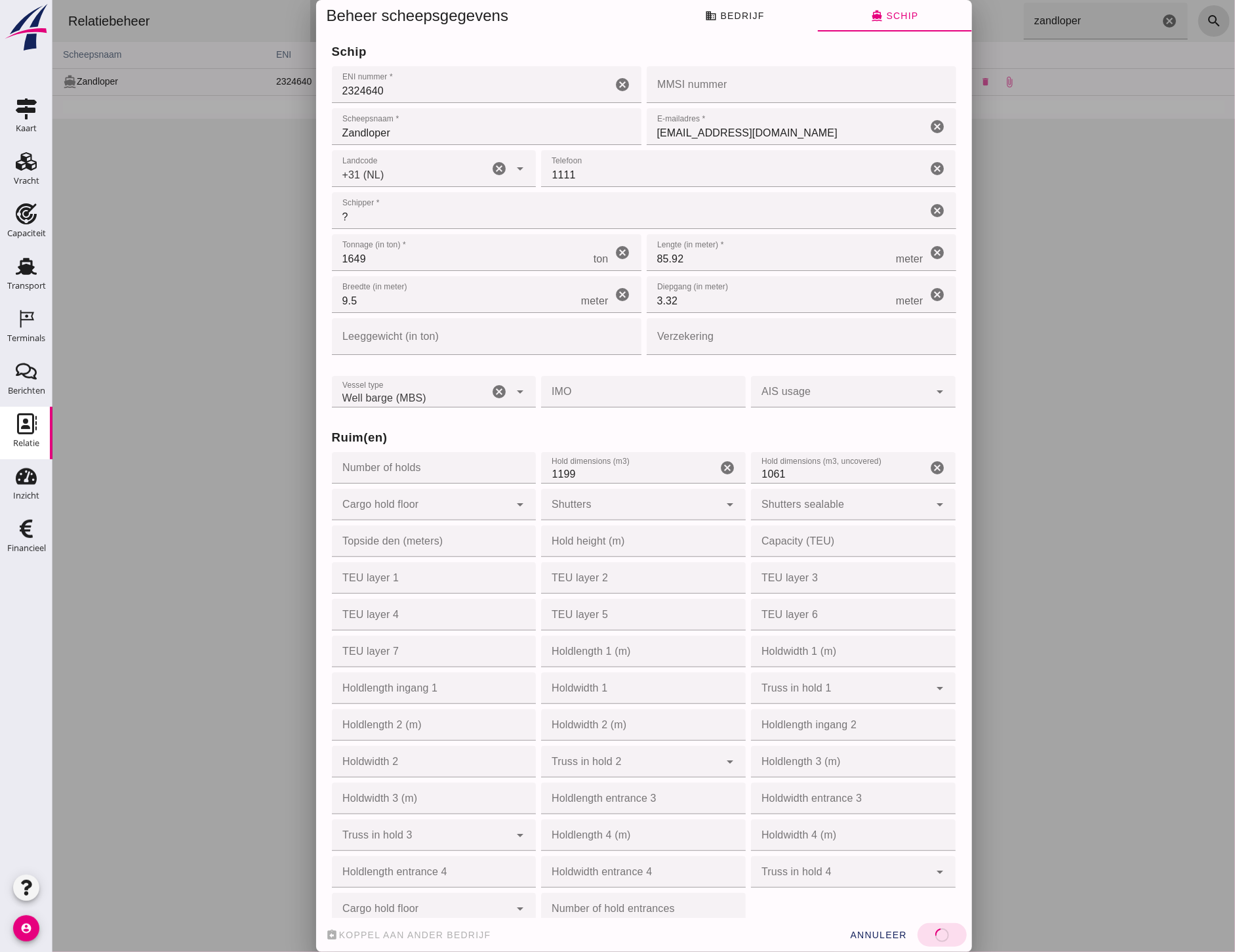
type input "02324640"
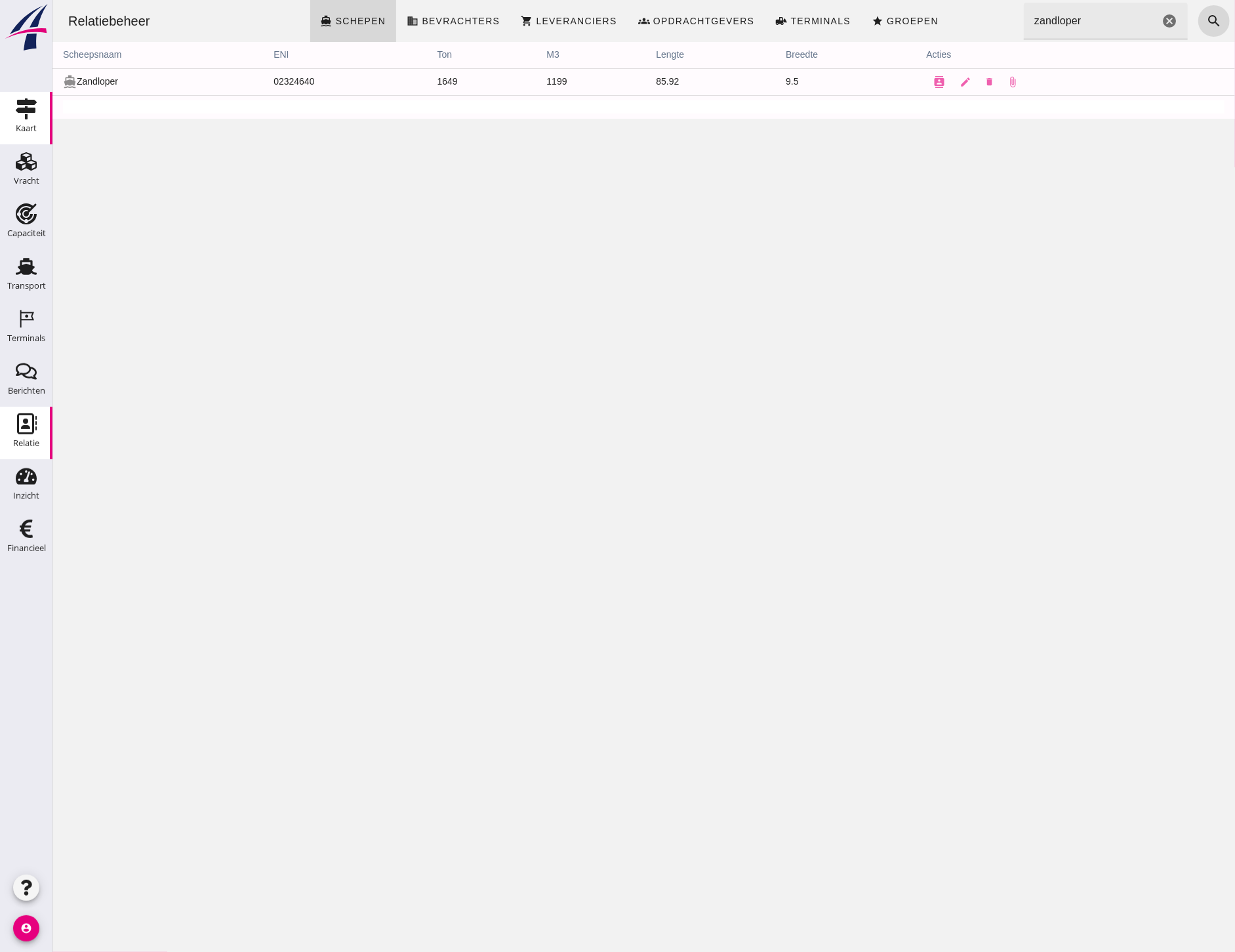
click at [34, 124] on div "Kaart" at bounding box center [26, 128] width 21 height 9
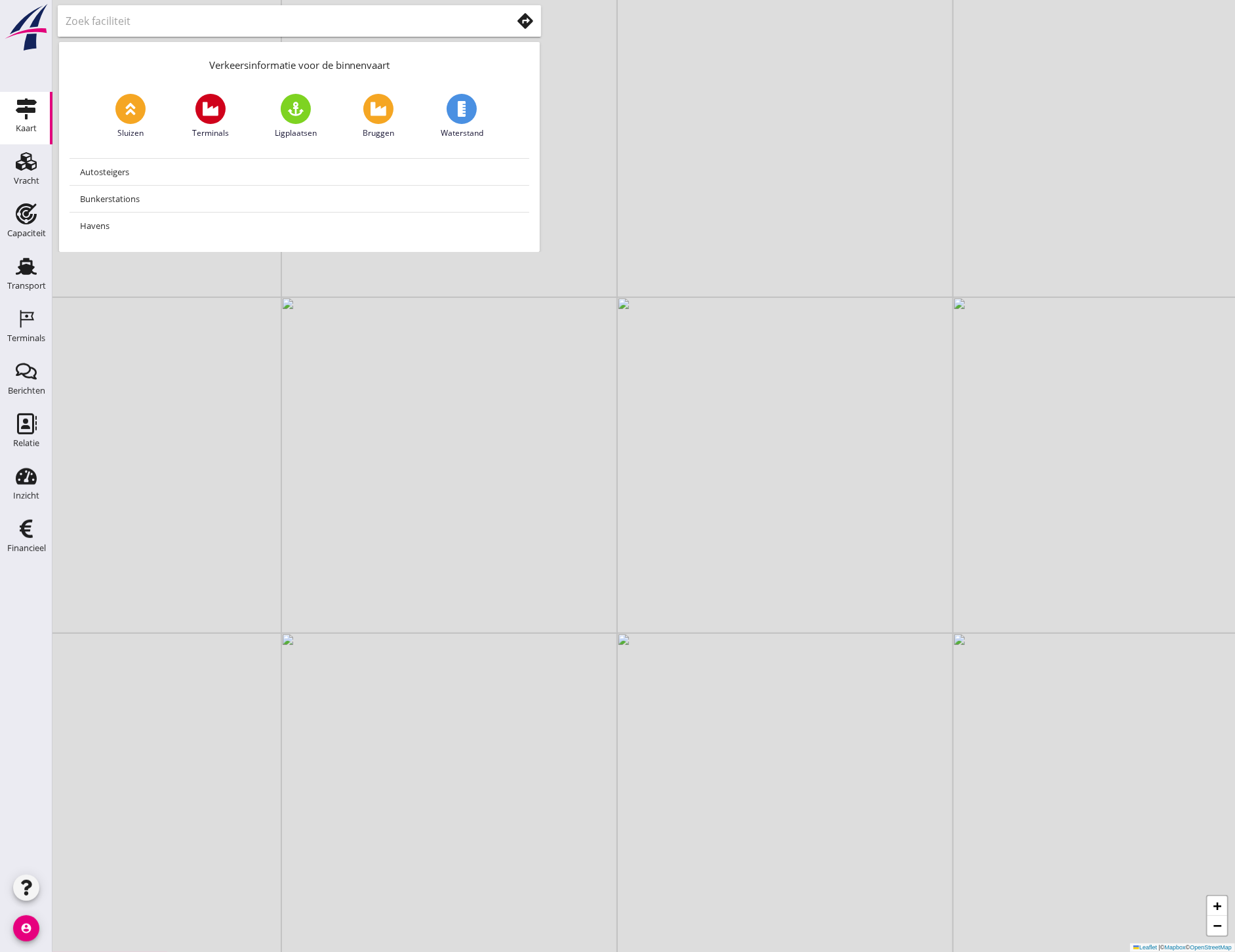
drag, startPoint x: 697, startPoint y: 359, endPoint x: 1064, endPoint y: 266, distance: 378.6
click at [1068, 265] on div "+ − Leaflet | © Mapbox © OpenStreetMap" at bounding box center [644, 476] width 1183 height 952
drag, startPoint x: 794, startPoint y: 471, endPoint x: 829, endPoint y: 504, distance: 48.1
click at [829, 504] on div "+ − Leaflet | © Mapbox © OpenStreetMap" at bounding box center [644, 476] width 1183 height 952
drag, startPoint x: 634, startPoint y: 401, endPoint x: 926, endPoint y: 377, distance: 293.0
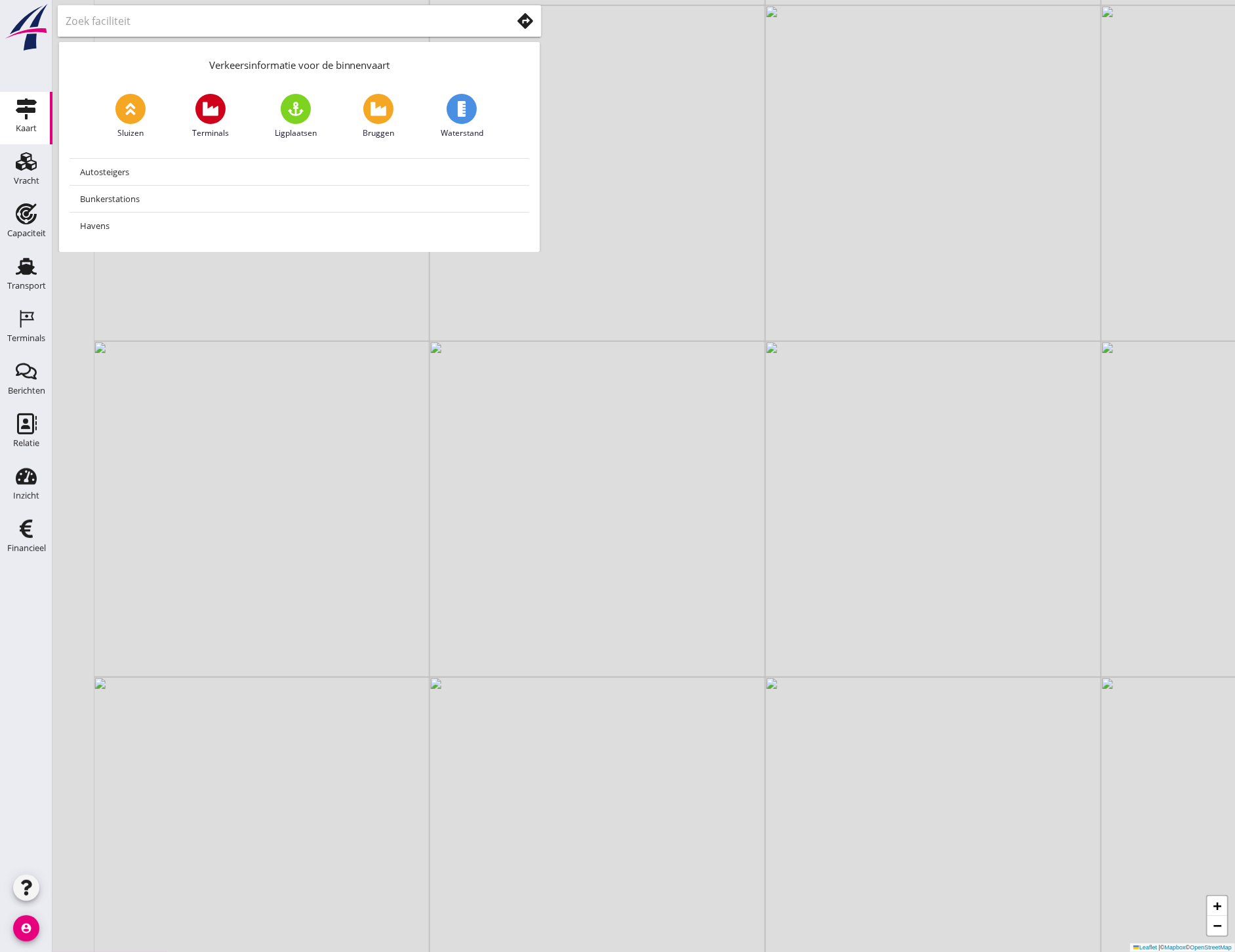
click at [926, 377] on div "+ − Leaflet | © Mapbox © OpenStreetMap" at bounding box center [644, 476] width 1183 height 952
drag, startPoint x: 364, startPoint y: 705, endPoint x: 375, endPoint y: 550, distance: 155.4
click at [375, 550] on div "+ − Leaflet | © Mapbox © OpenStreetMap" at bounding box center [644, 476] width 1183 height 952
drag, startPoint x: 686, startPoint y: 523, endPoint x: 661, endPoint y: 429, distance: 97.3
click at [661, 429] on div "+ − Leaflet | © Mapbox © OpenStreetMap" at bounding box center [644, 476] width 1183 height 952
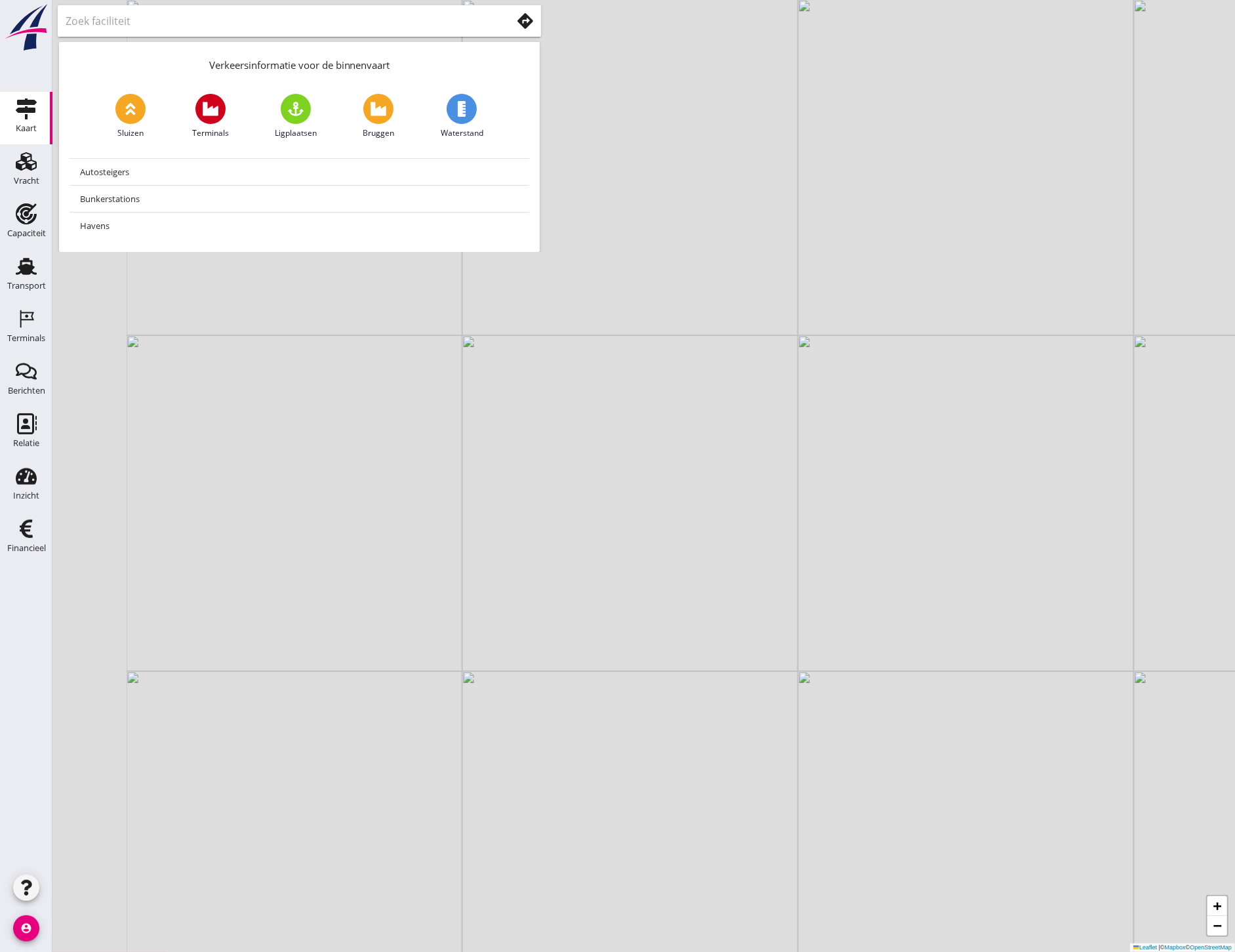
drag, startPoint x: 558, startPoint y: 385, endPoint x: 711, endPoint y: 130, distance: 297.4
click at [711, 130] on div "+ − Leaflet | © Mapbox © OpenStreetMap" at bounding box center [644, 476] width 1183 height 952
drag, startPoint x: 711, startPoint y: 130, endPoint x: 723, endPoint y: 536, distance: 406.2
click at [723, 536] on div "+ − Leaflet | © Mapbox © OpenStreetMap" at bounding box center [644, 476] width 1183 height 952
